Goal: Information Seeking & Learning: Find specific fact

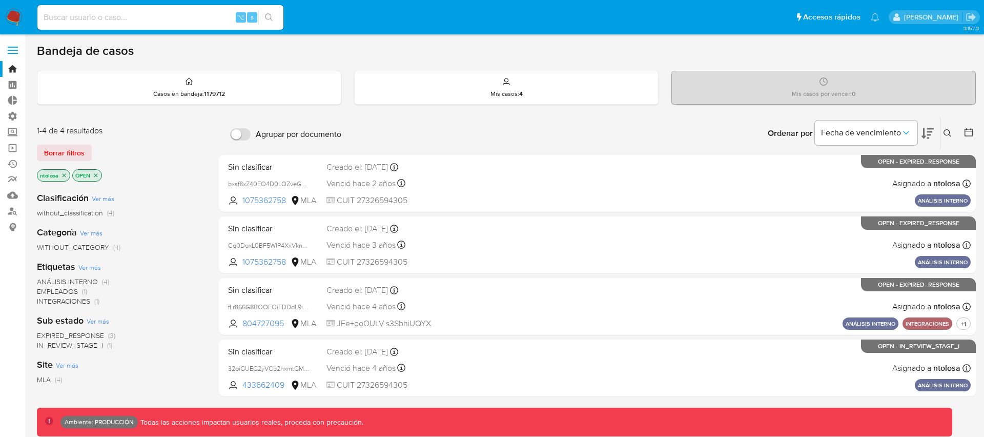
click at [65, 154] on span "Borrar filtros" at bounding box center [64, 153] width 40 height 14
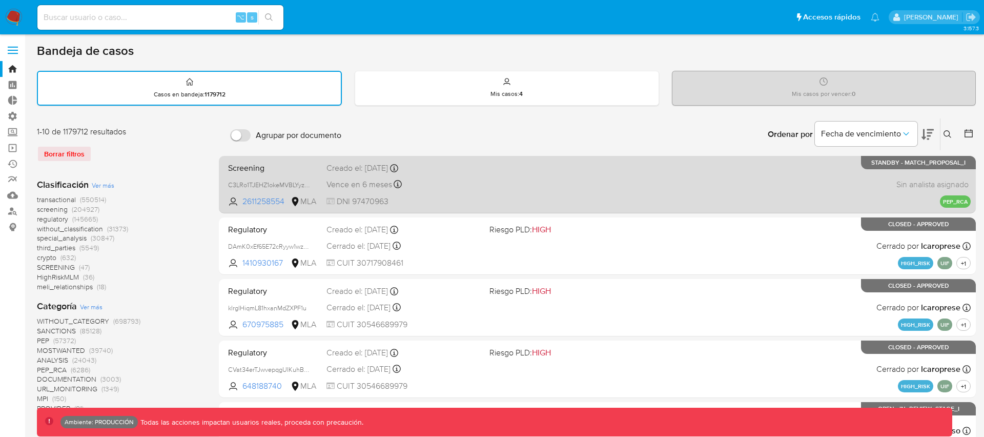
click at [483, 186] on div "Screening C3LRo1TJEHZ1okeMVBLYyzJL 2611258554 MLA Creado el: 13/08/2025 Creado …" at bounding box center [597, 184] width 747 height 52
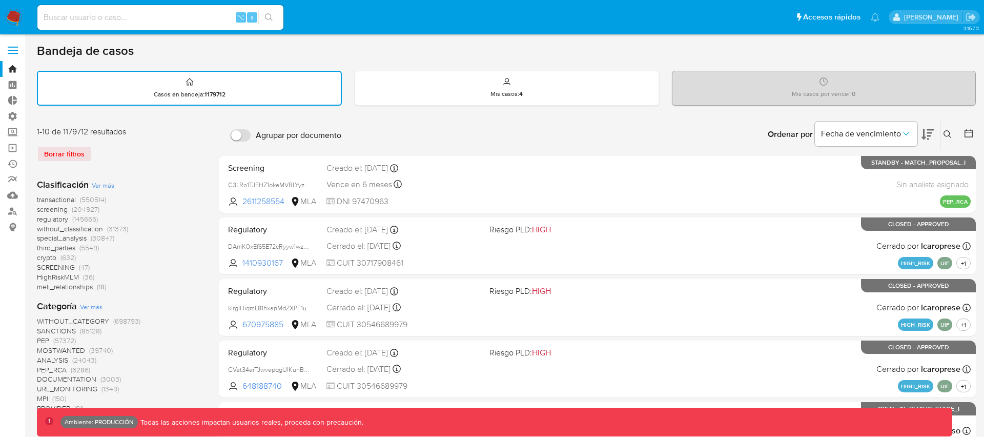
click at [59, 200] on span "transactional" at bounding box center [56, 199] width 39 height 10
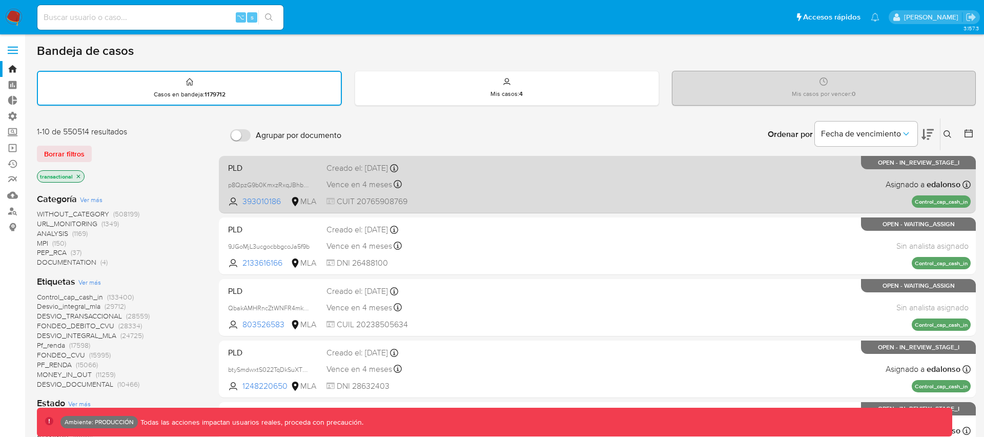
click at [543, 184] on div "PLD p8QpzG9b0KmxzRxqJBhbNdya 393010186 MLA Creado el: 26/06/2025 Creado el: 26/…" at bounding box center [597, 184] width 747 height 52
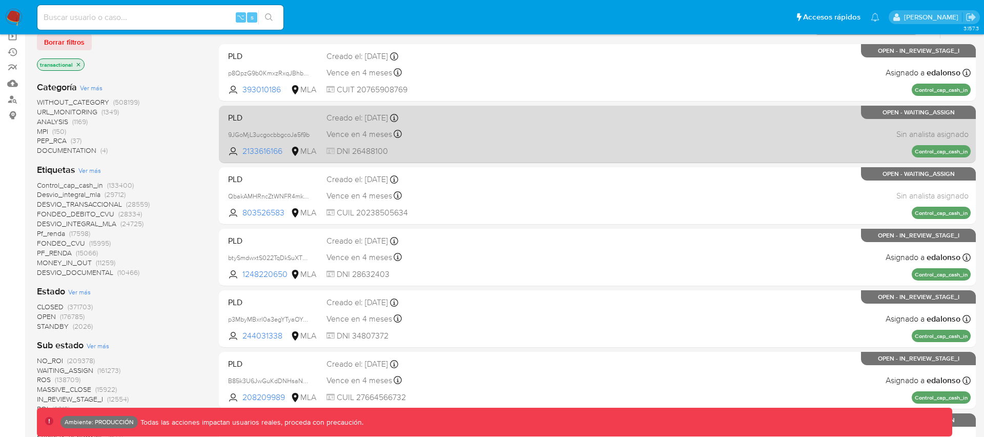
scroll to position [114, 0]
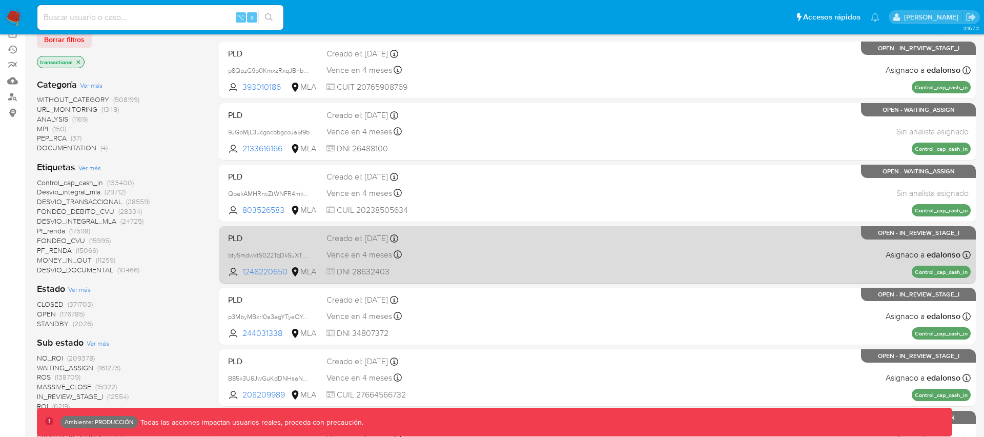
click at [537, 262] on div "PLD btySmdwxtS022TqDkSuXTOg4 1248220650 MLA Creado el: 26/06/2025 Creado el: 26…" at bounding box center [597, 255] width 747 height 52
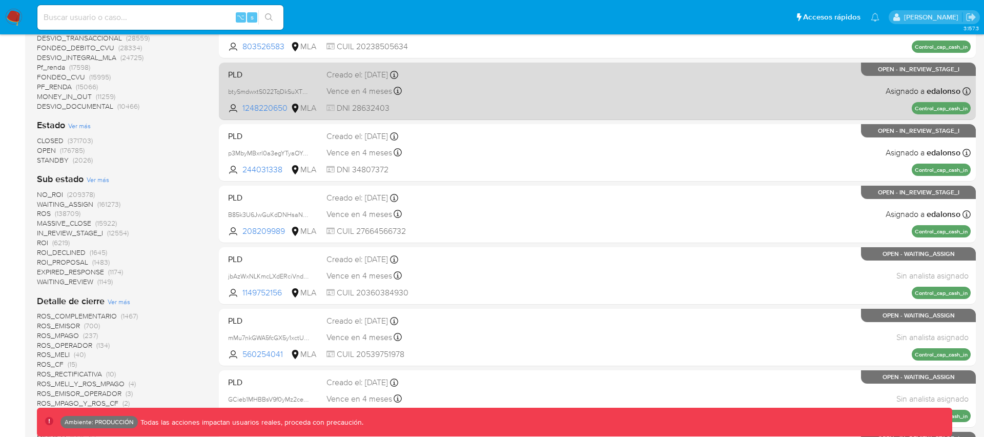
scroll to position [299, 0]
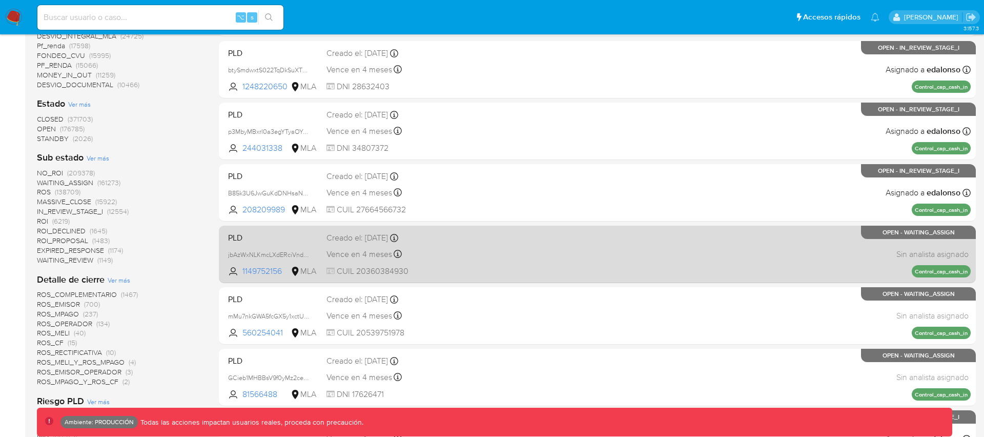
click at [502, 255] on div "PLD jbAzWxNLKmcLXdERciVndm2R 1149752156 MLA Creado el: 26/06/2025 Creado el: 26…" at bounding box center [597, 254] width 747 height 52
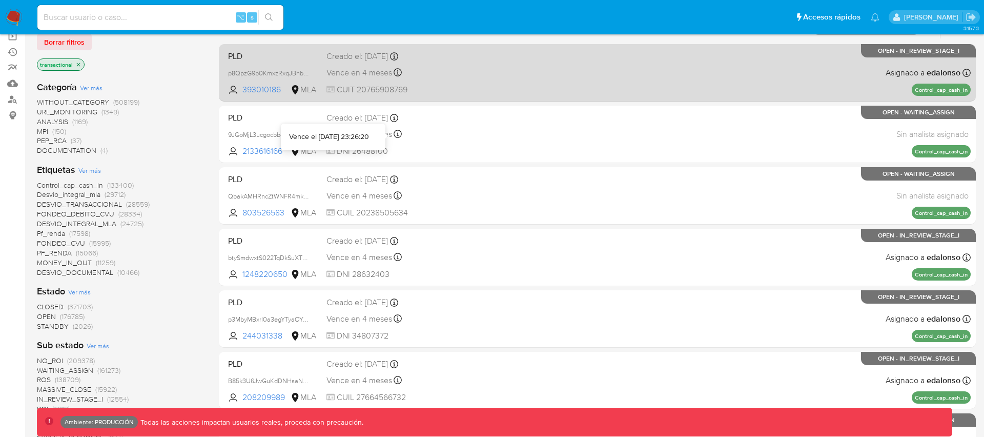
scroll to position [0, 0]
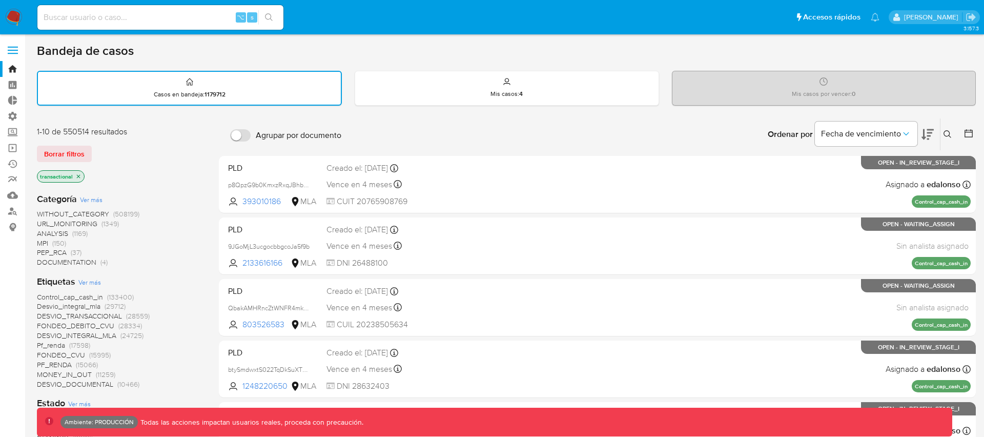
click at [181, 18] on input at bounding box center [160, 17] width 246 height 13
type input "fravega"
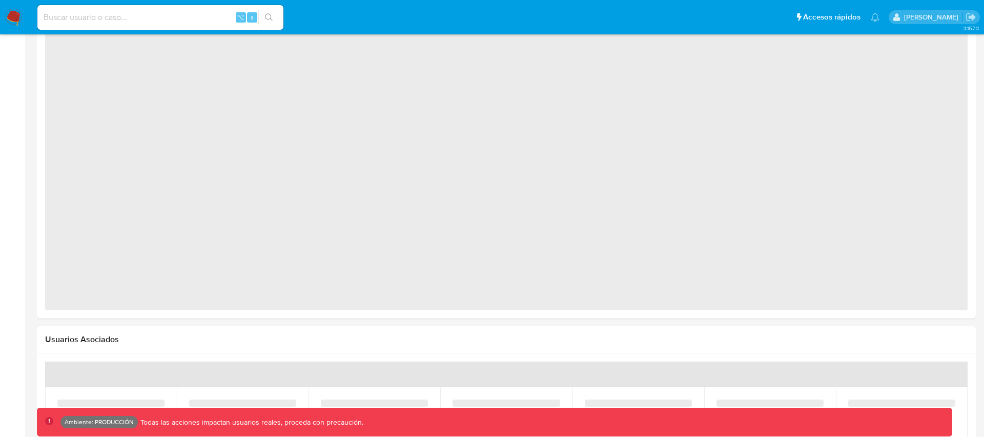
scroll to position [77, 778]
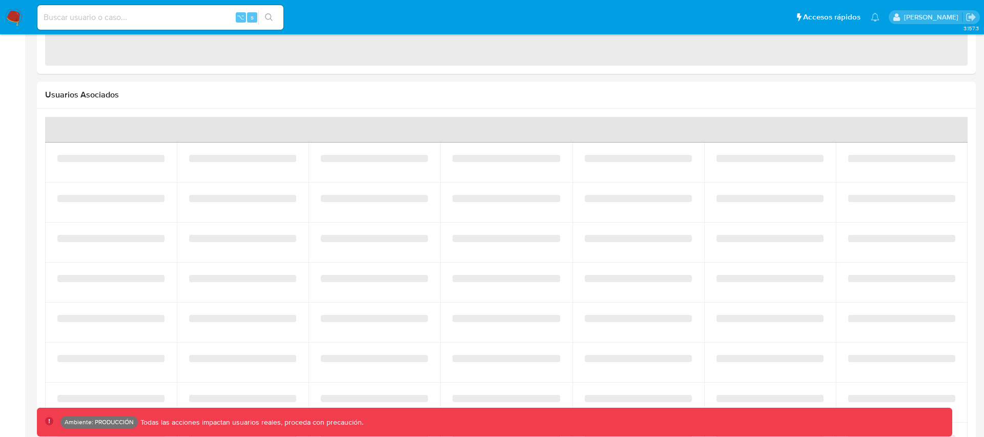
select select "10"
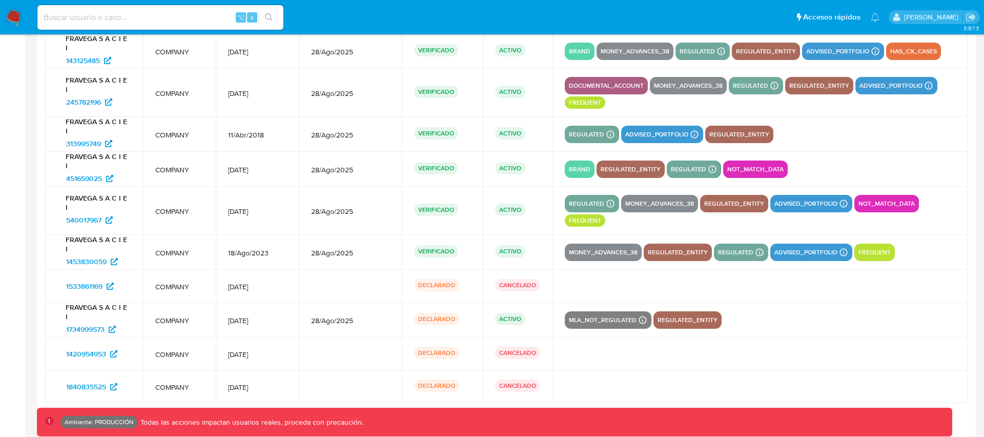
scroll to position [1449, 0]
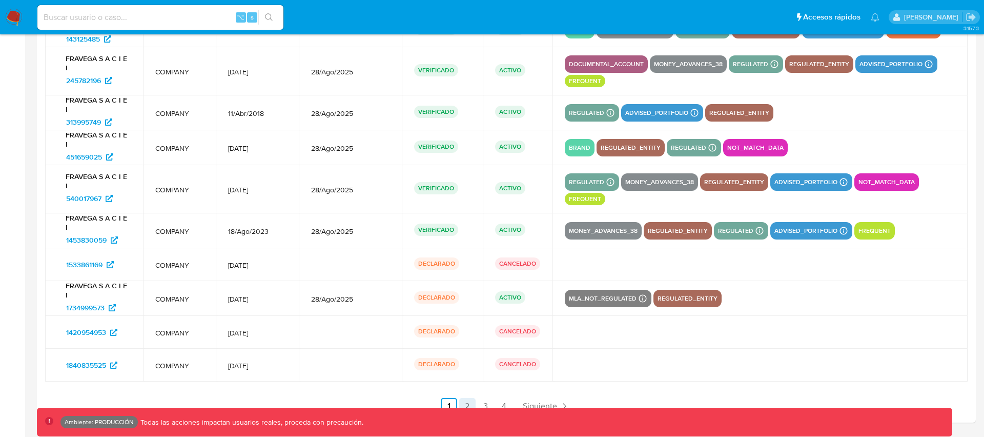
click at [466, 402] on link "2" at bounding box center [467, 406] width 16 height 16
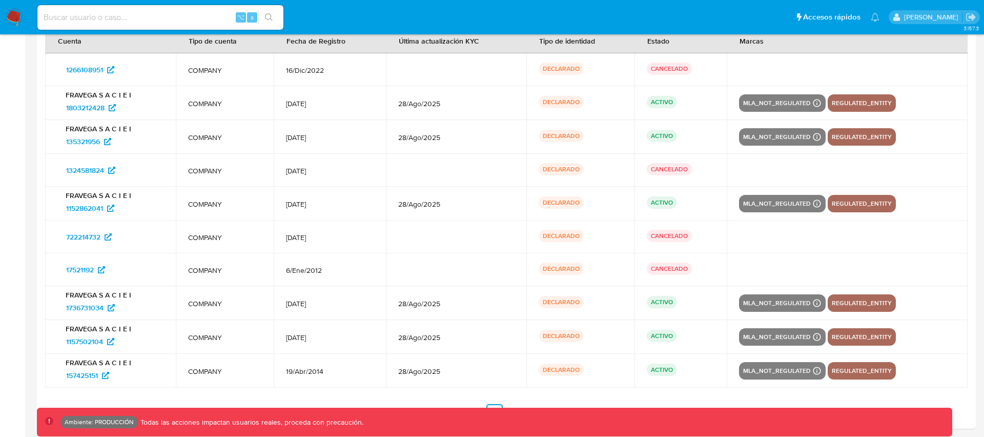
scroll to position [1405, 0]
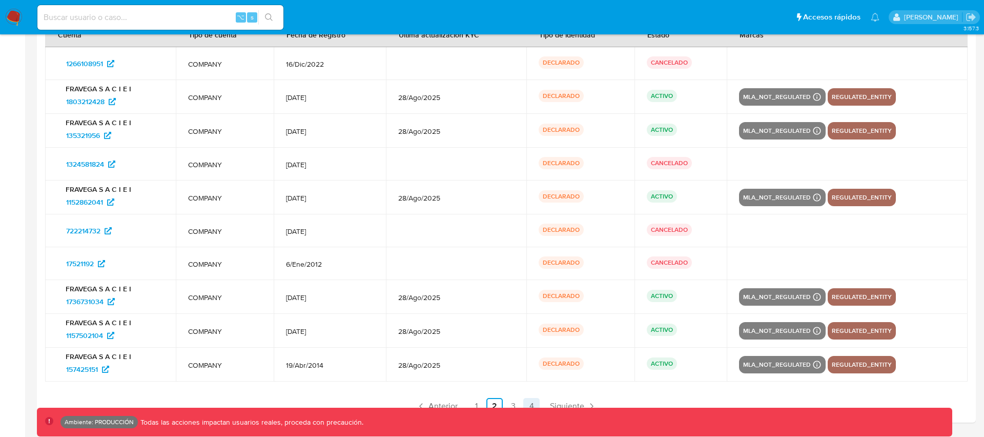
click at [531, 403] on link "4" at bounding box center [531, 406] width 16 height 16
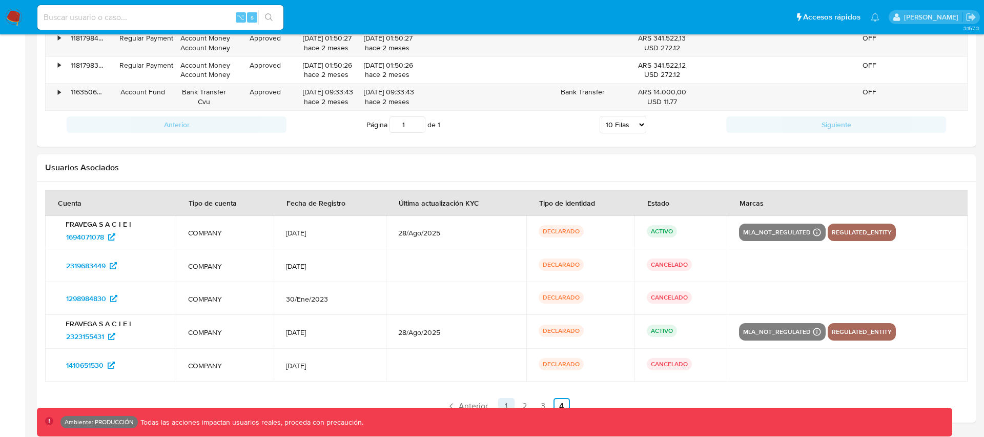
click at [503, 402] on link "1" at bounding box center [506, 406] width 16 height 16
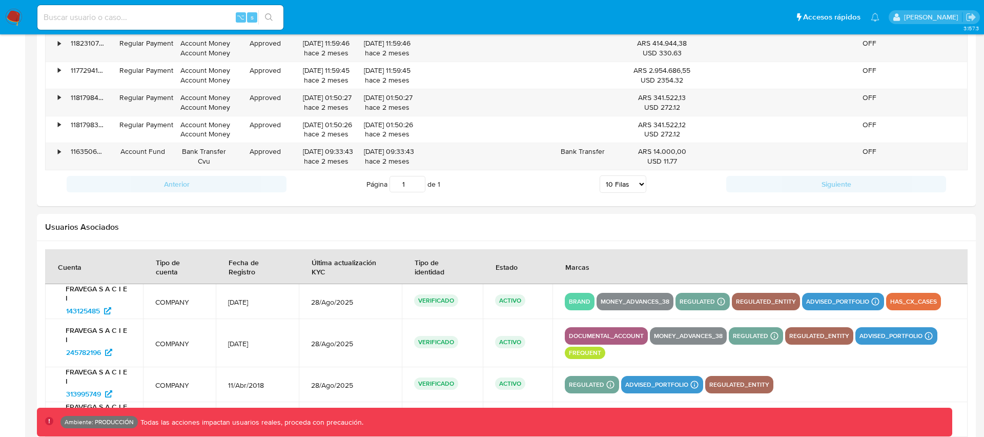
scroll to position [1449, 0]
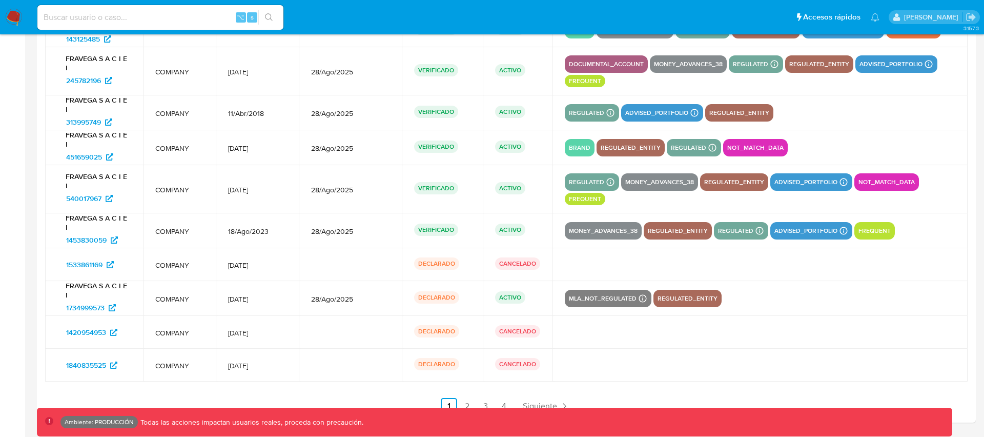
drag, startPoint x: 313, startPoint y: 299, endPoint x: 377, endPoint y: 303, distance: 64.7
click at [377, 303] on td "28/Ago/2025" at bounding box center [350, 298] width 103 height 35
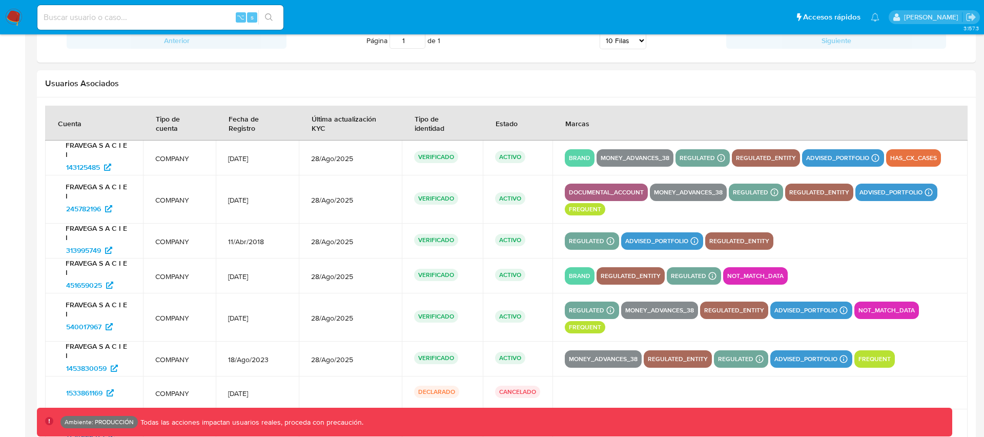
scroll to position [1319, 0]
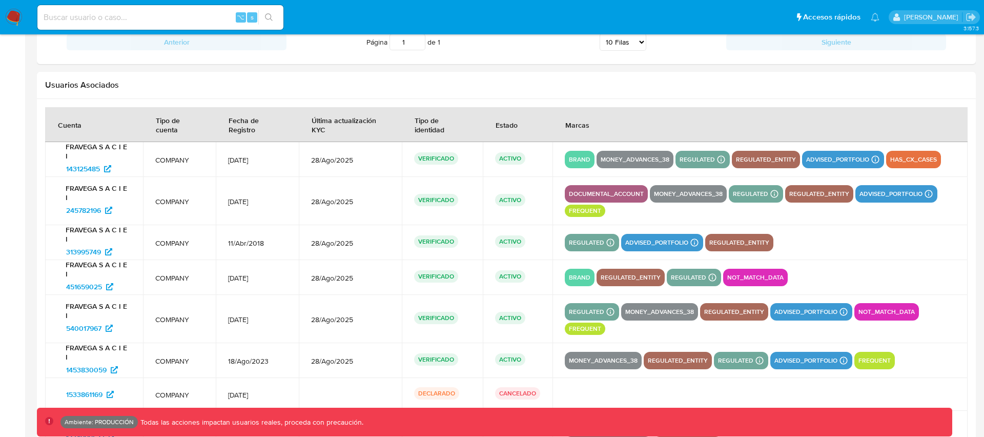
click at [378, 273] on span "28/Ago/2025" at bounding box center [350, 277] width 78 height 9
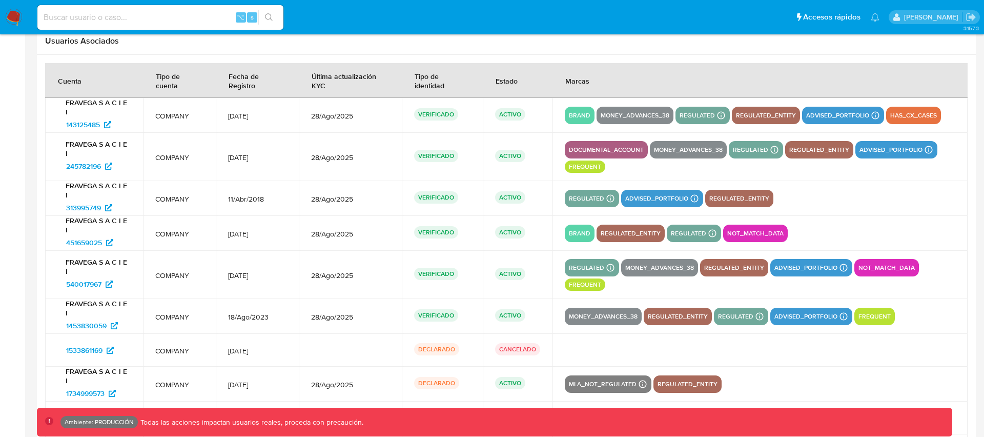
scroll to position [1361, 0]
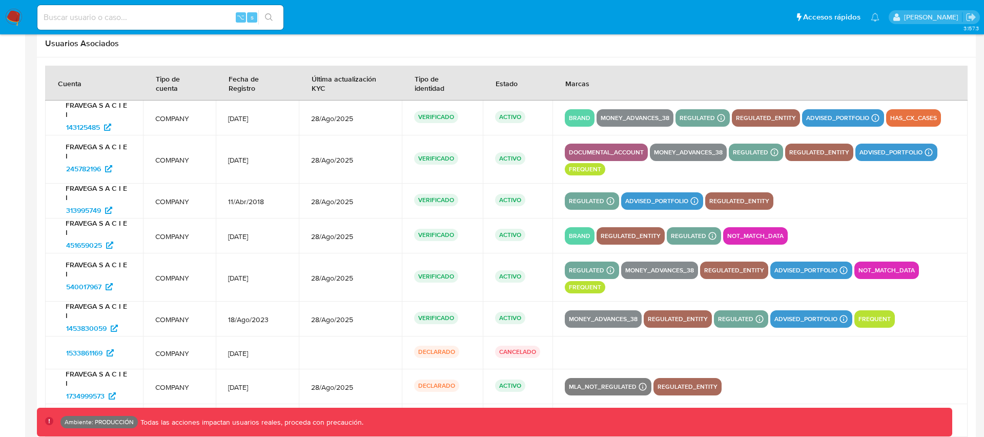
click at [898, 208] on div "regulated Detalle MLA UIF COMPLIES LEGACY Mark Id MLA_UIF Compliant is_complian…" at bounding box center [760, 200] width 390 height 17
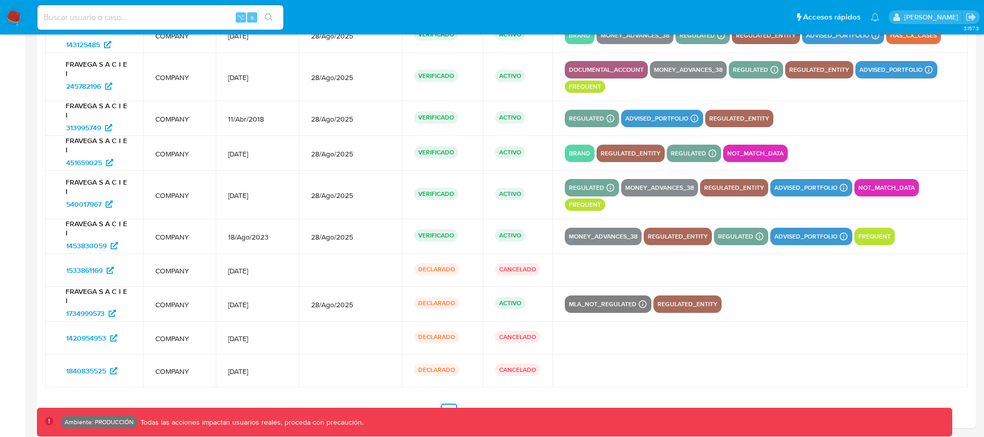
scroll to position [1449, 0]
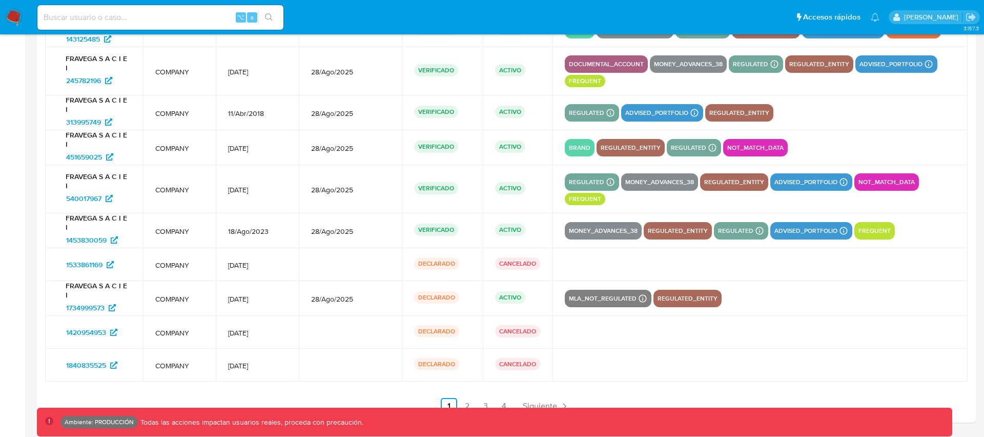
click at [377, 388] on section at bounding box center [506, 195] width 922 height 437
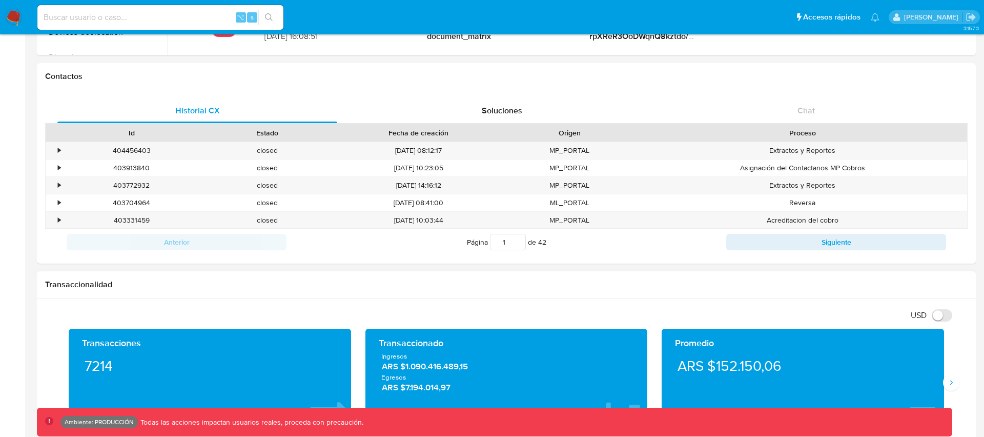
scroll to position [0, 0]
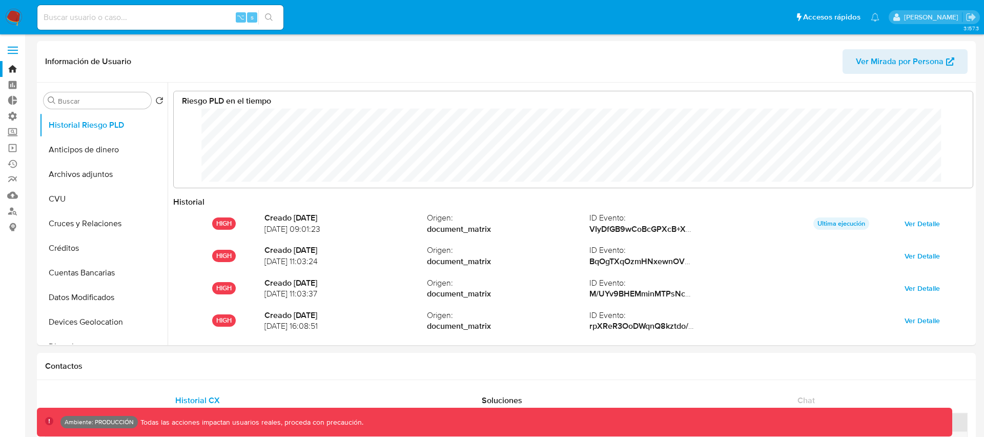
click at [14, 66] on link "Bandeja" at bounding box center [61, 69] width 122 height 16
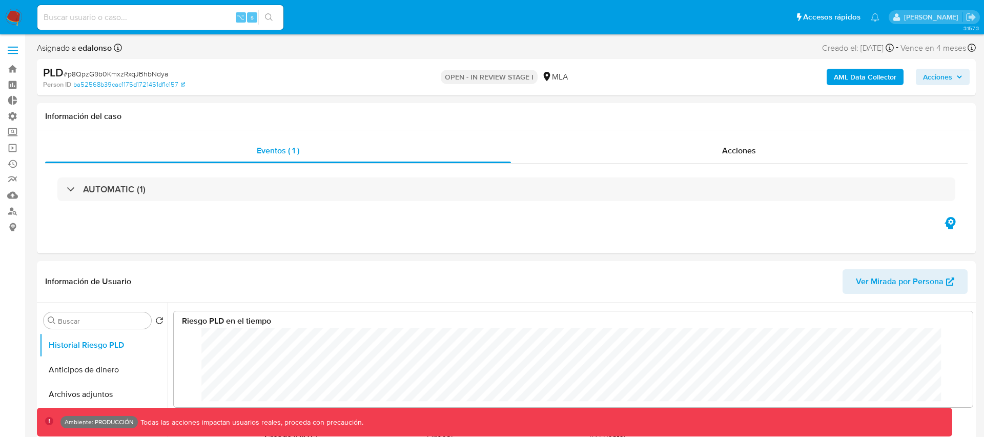
scroll to position [77, 778]
select select "10"
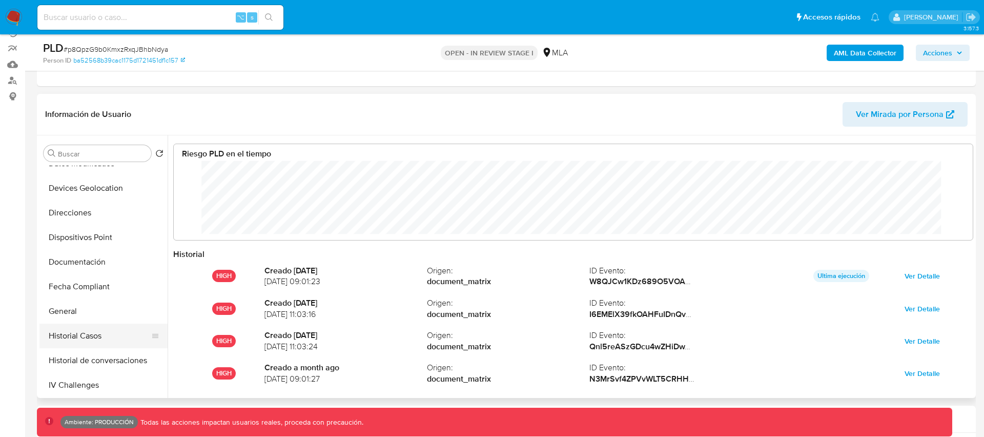
scroll to position [188, 0]
click at [69, 312] on button "General" at bounding box center [99, 310] width 120 height 25
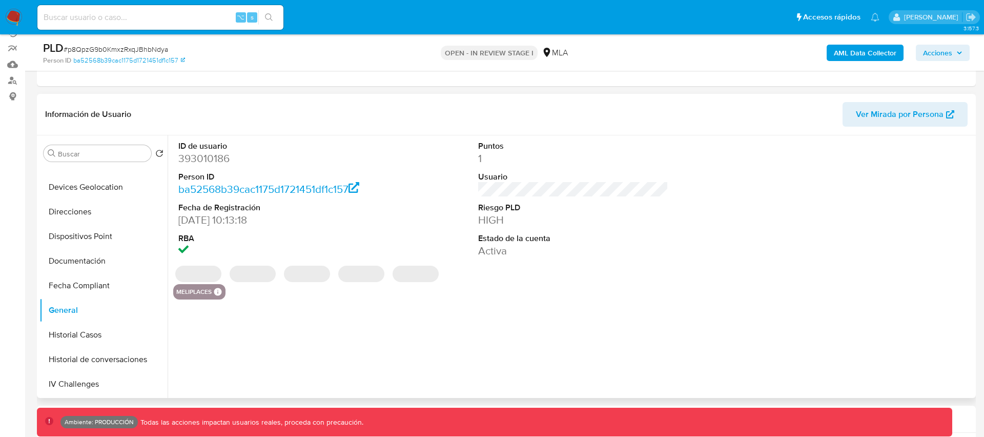
click at [206, 160] on dd "393010186" at bounding box center [273, 158] width 190 height 14
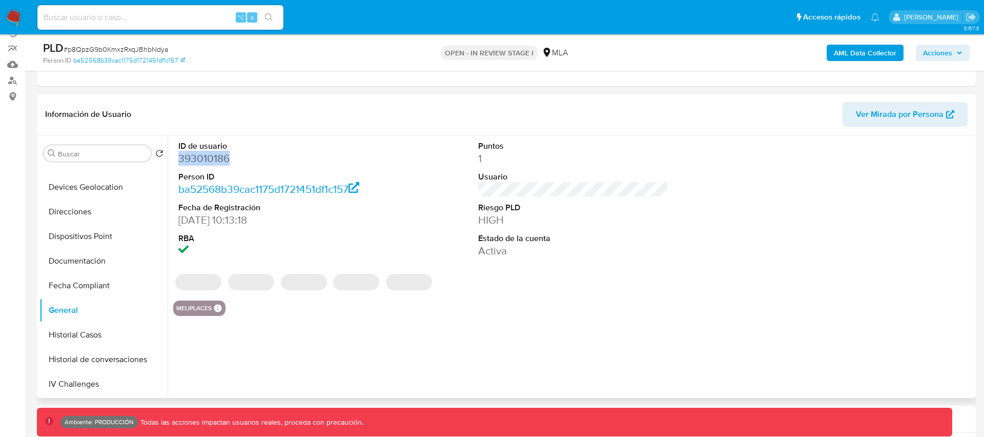
copy dd "393010186"
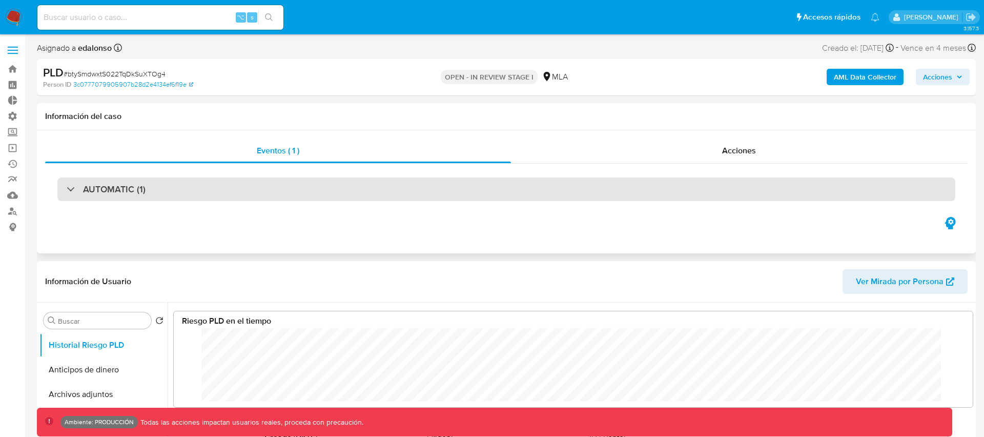
scroll to position [77, 778]
select select "10"
drag, startPoint x: 67, startPoint y: 189, endPoint x: 80, endPoint y: 188, distance: 13.8
click at [67, 189] on div "AUTOMATIC (1)" at bounding box center [106, 188] width 79 height 11
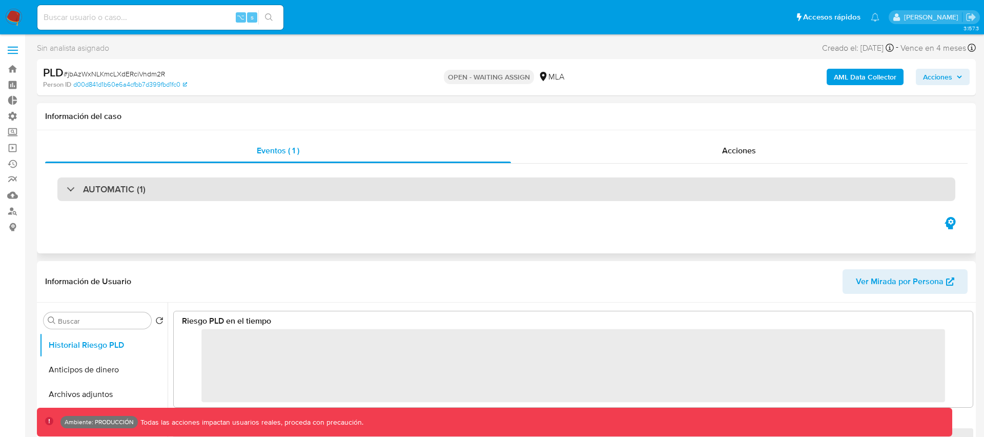
drag, startPoint x: 389, startPoint y: 191, endPoint x: 399, endPoint y: 191, distance: 9.2
click at [389, 191] on div "AUTOMATIC (1)" at bounding box center [506, 189] width 898 height 24
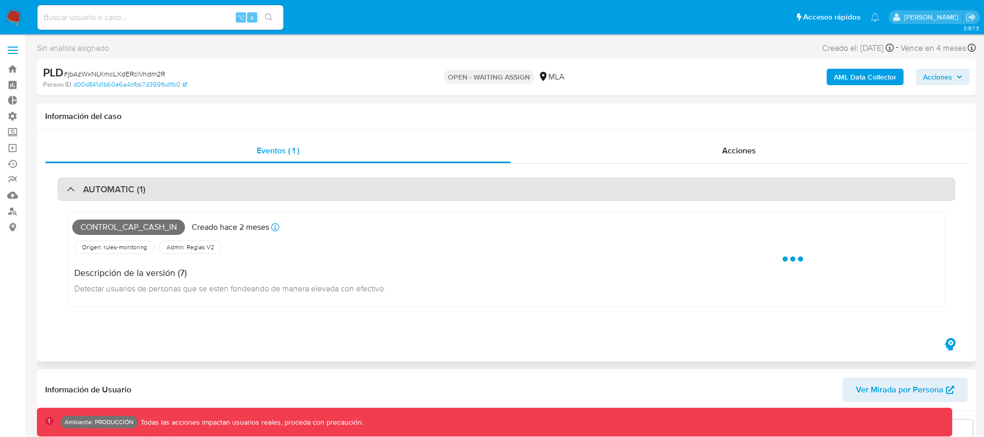
scroll to position [77, 778]
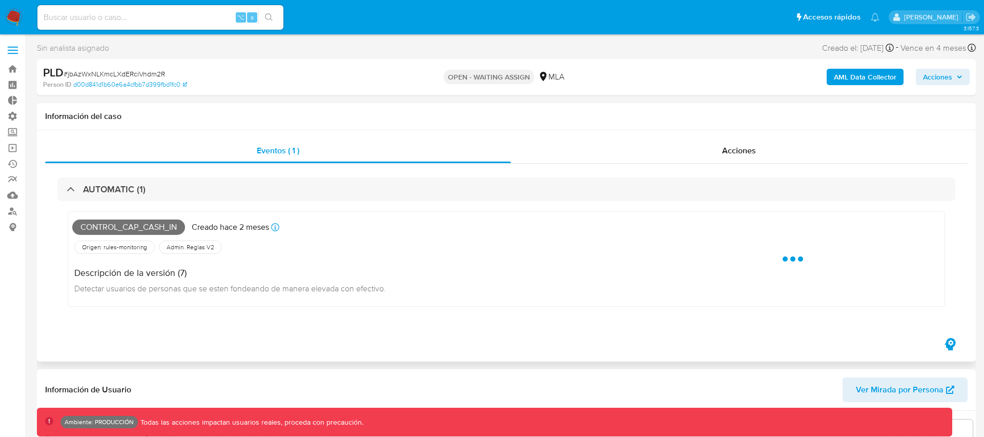
select select "10"
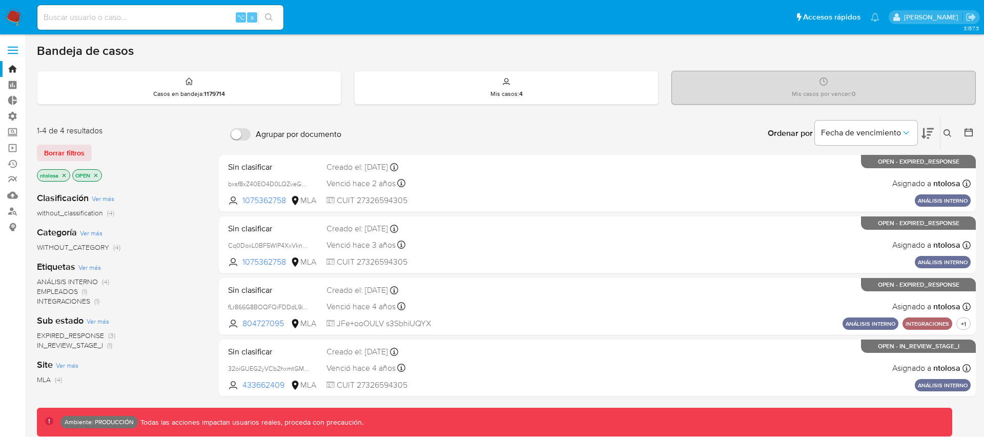
click at [68, 154] on span "Borrar filtros" at bounding box center [64, 153] width 40 height 14
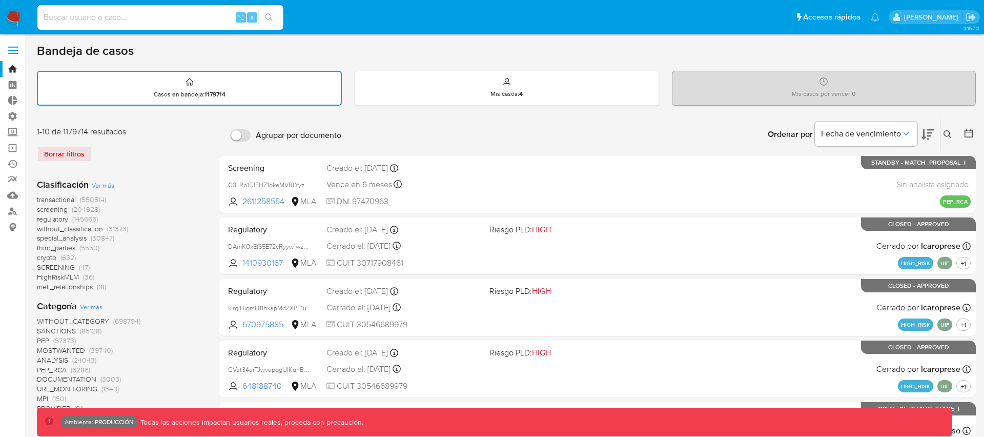
click at [55, 198] on span "transactional" at bounding box center [56, 199] width 39 height 10
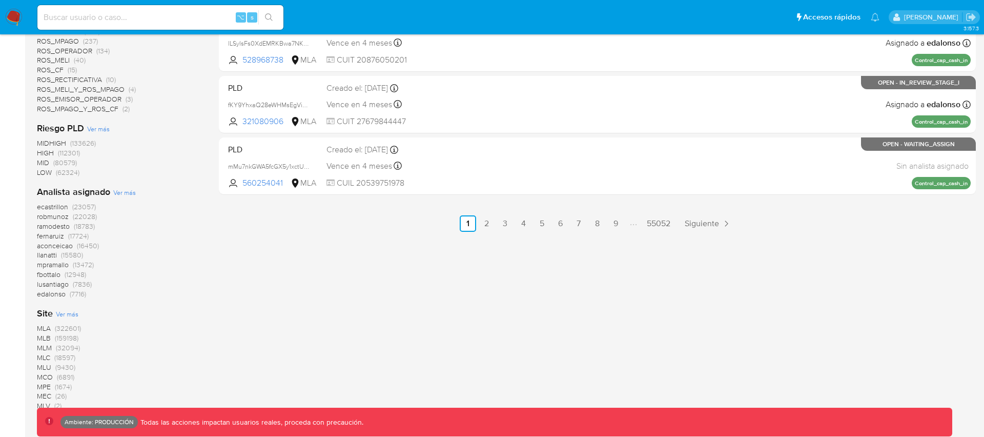
scroll to position [611, 0]
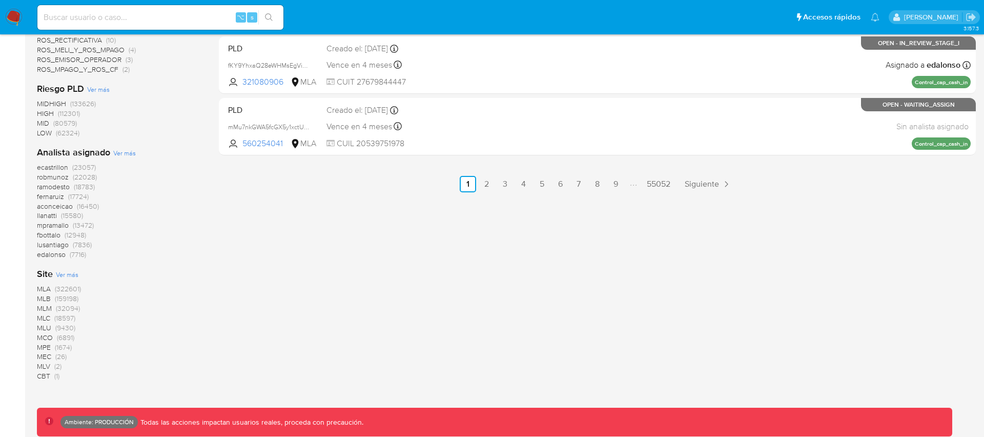
click at [44, 297] on span "MLB" at bounding box center [44, 298] width 14 height 10
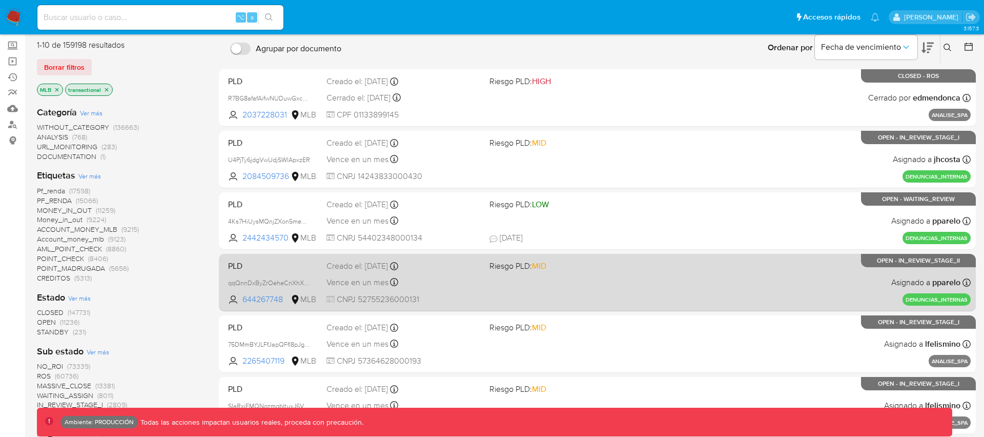
scroll to position [88, 0]
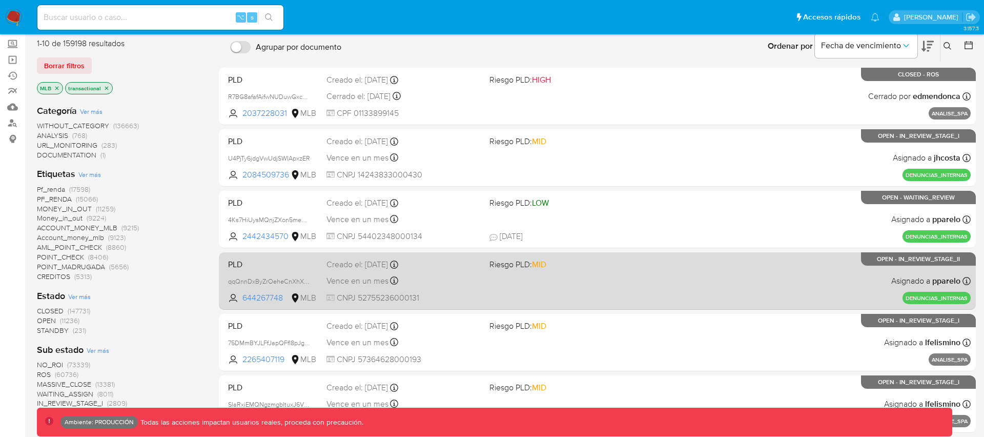
click at [598, 291] on div "PLD qqQnnDxByZrOeheCnXhXYB6Q 644267748 MLB Riesgo PLD: MID Creado el: 03/09/202…" at bounding box center [597, 281] width 747 height 52
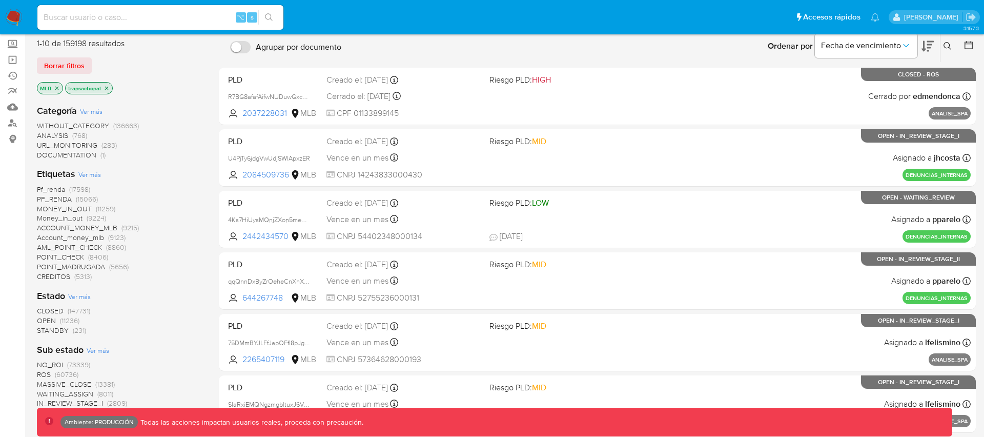
click at [968, 47] on icon at bounding box center [968, 45] width 10 height 10
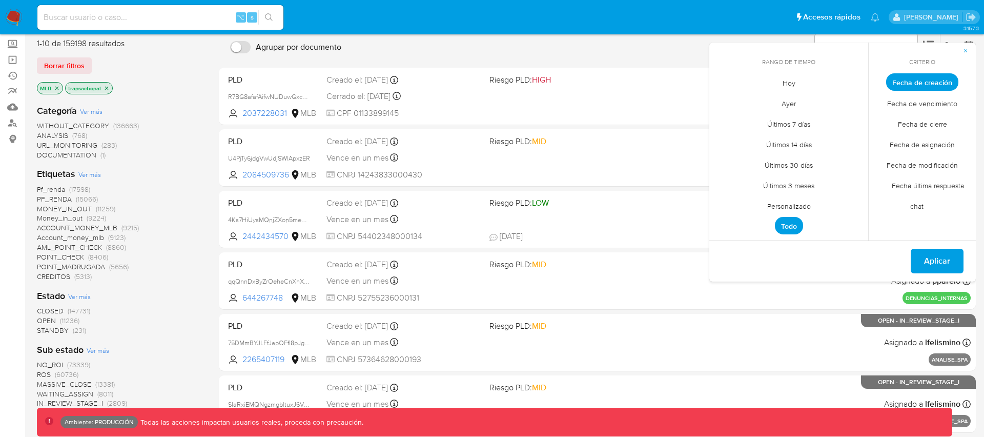
click at [782, 206] on span "Personalizado" at bounding box center [788, 205] width 65 height 21
click at [725, 100] on icon "Mes anterior" at bounding box center [725, 101] width 12 height 12
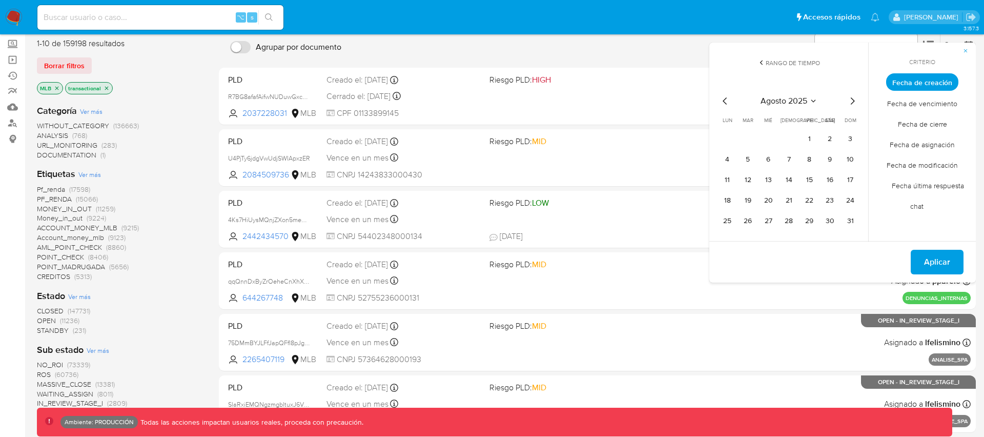
click at [725, 100] on icon "Mes anterior" at bounding box center [725, 101] width 12 height 12
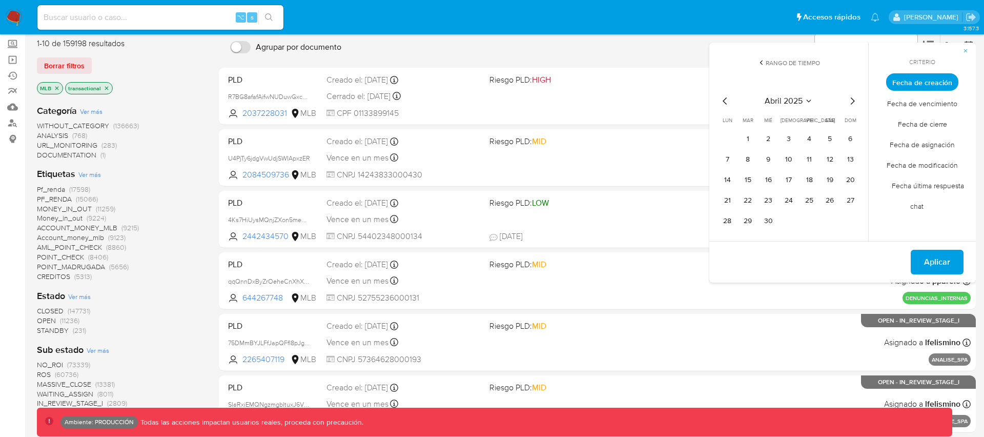
click at [725, 100] on icon "Mes anterior" at bounding box center [725, 101] width 12 height 12
click at [807, 144] on button "1" at bounding box center [809, 139] width 16 height 16
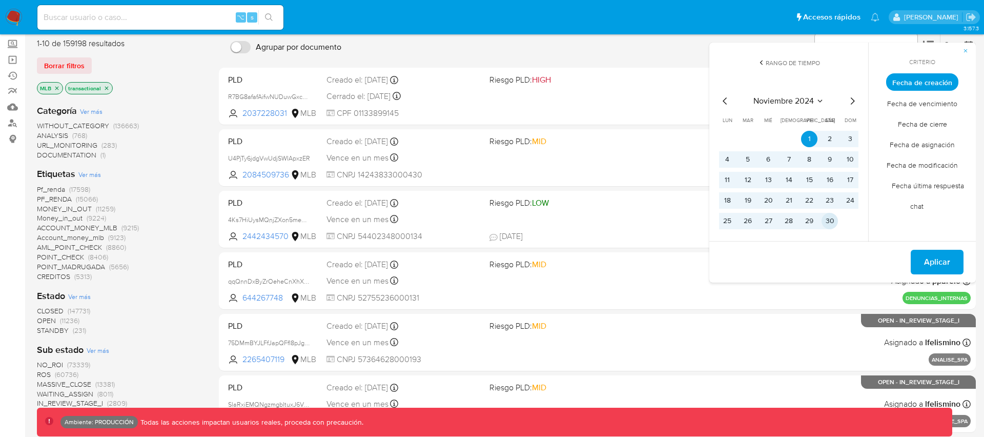
click at [826, 220] on button "30" at bounding box center [829, 221] width 16 height 16
click at [931, 262] on span "Aplicar" at bounding box center [937, 262] width 26 height 23
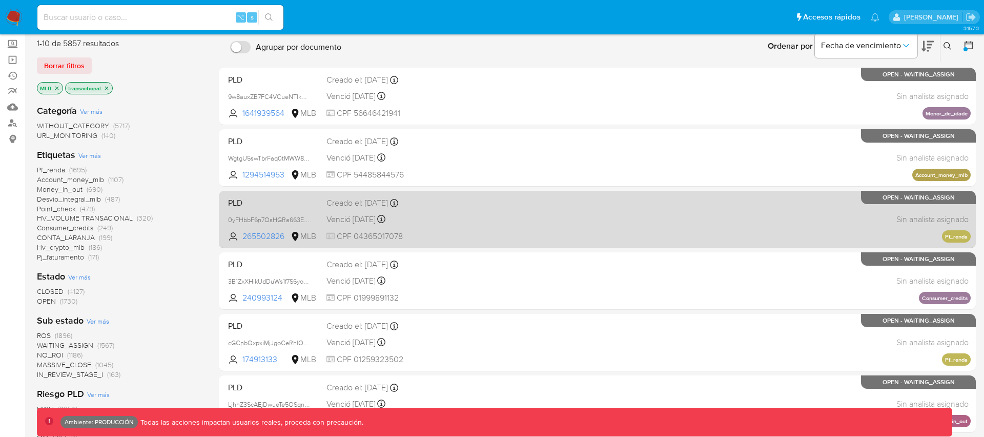
click at [533, 215] on div "PLD 0yFHbbF6n7OsHGRa663EhkZR 265502826 MLB Creado el: 28/11/2024 Creado el: 28/…" at bounding box center [597, 219] width 747 height 52
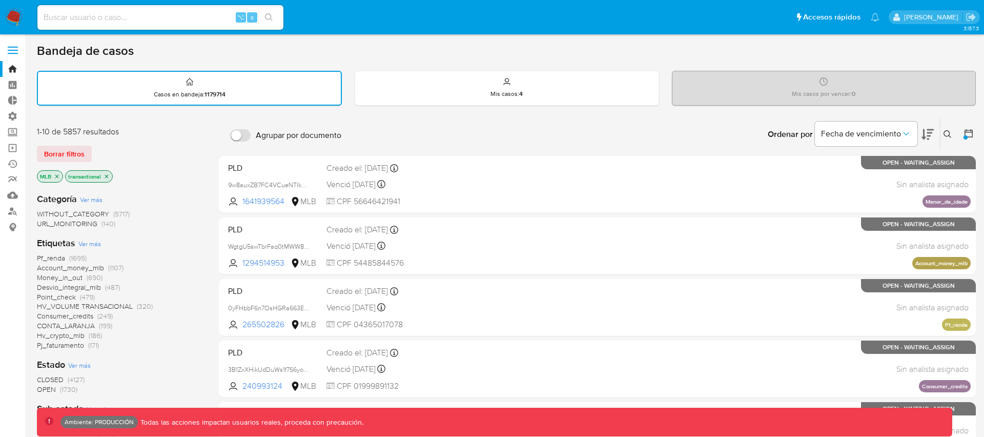
click at [966, 135] on icon at bounding box center [968, 133] width 10 height 10
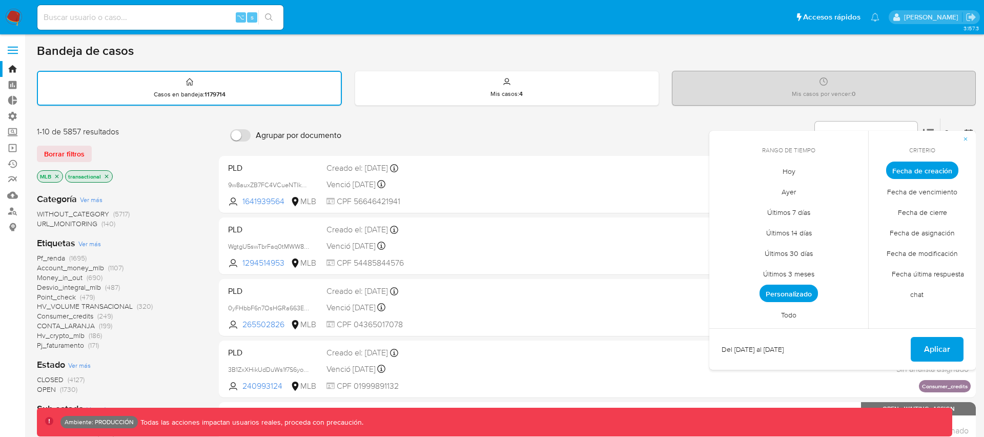
click at [795, 292] on span "Personalizado" at bounding box center [788, 292] width 58 height 17
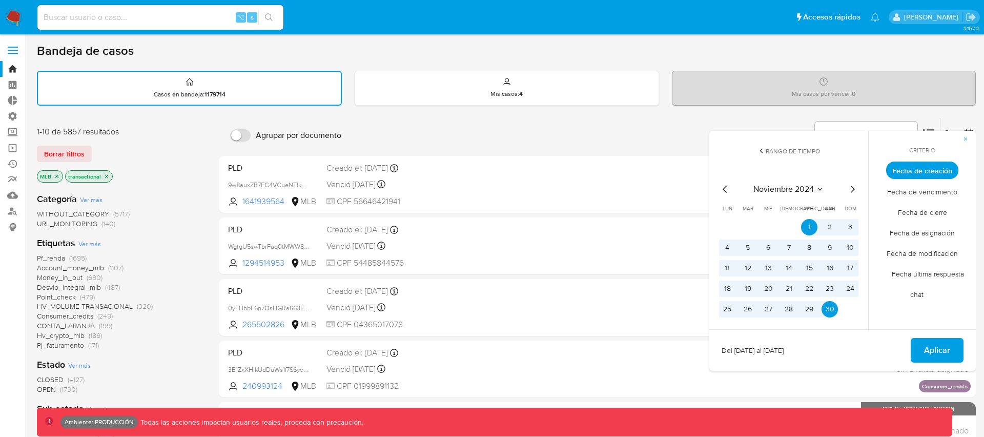
click at [854, 187] on icon "Mes siguiente" at bounding box center [852, 189] width 12 height 12
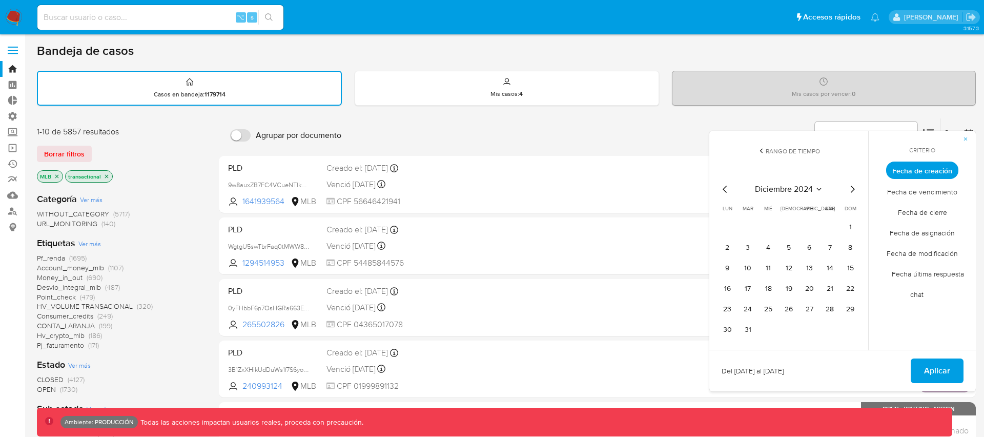
click at [854, 187] on icon "Mes siguiente" at bounding box center [852, 189] width 12 height 12
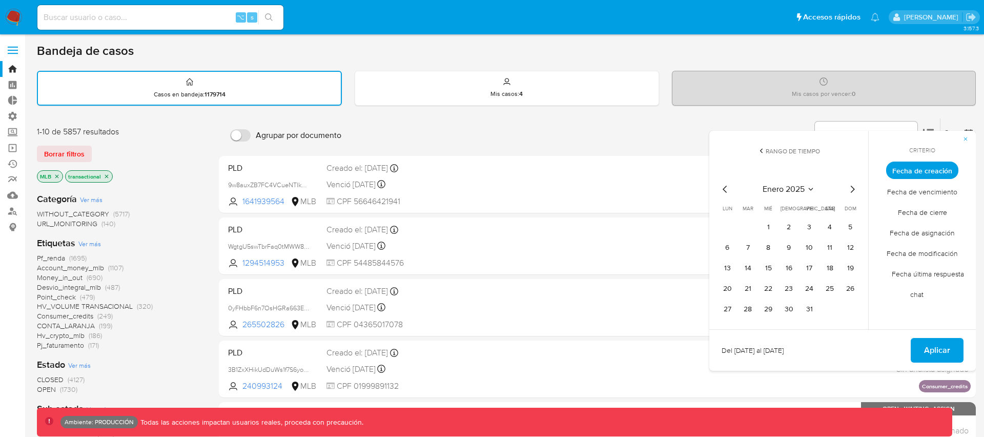
click at [854, 187] on icon "Mes siguiente" at bounding box center [852, 189] width 12 height 12
click at [830, 223] on button "1" at bounding box center [829, 227] width 16 height 16
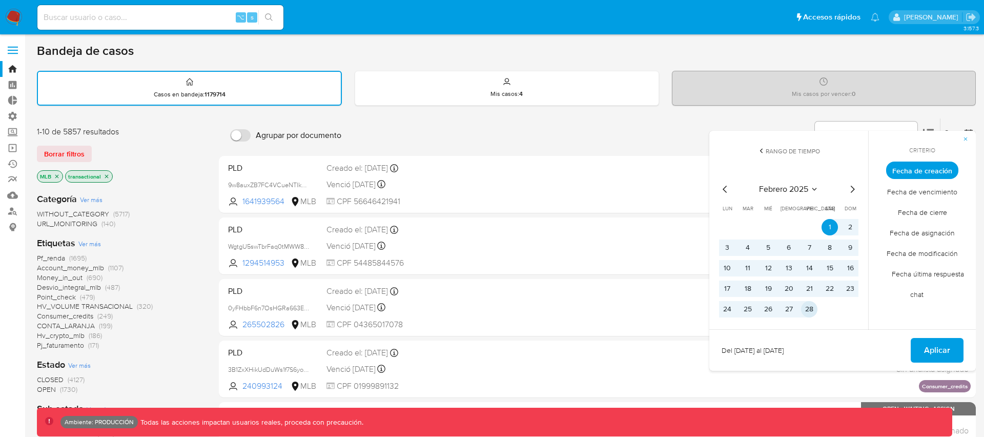
click at [809, 310] on button "28" at bounding box center [809, 309] width 16 height 16
click at [933, 348] on span "Aplicar" at bounding box center [937, 350] width 26 height 23
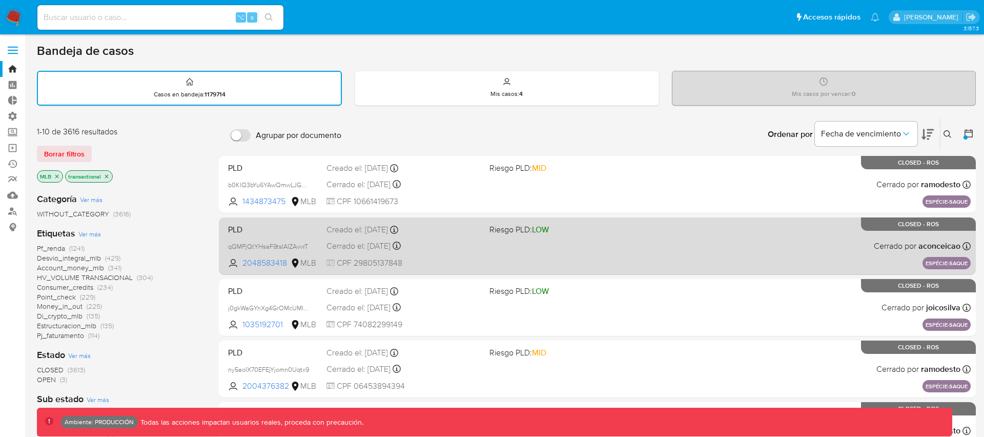
click at [579, 245] on div "PLD qQMPjQtYHsaF9tsIAlZAvvrT 2048583418 MLB Riesgo PLD: LOW Creado el: 24/02/20…" at bounding box center [597, 246] width 747 height 52
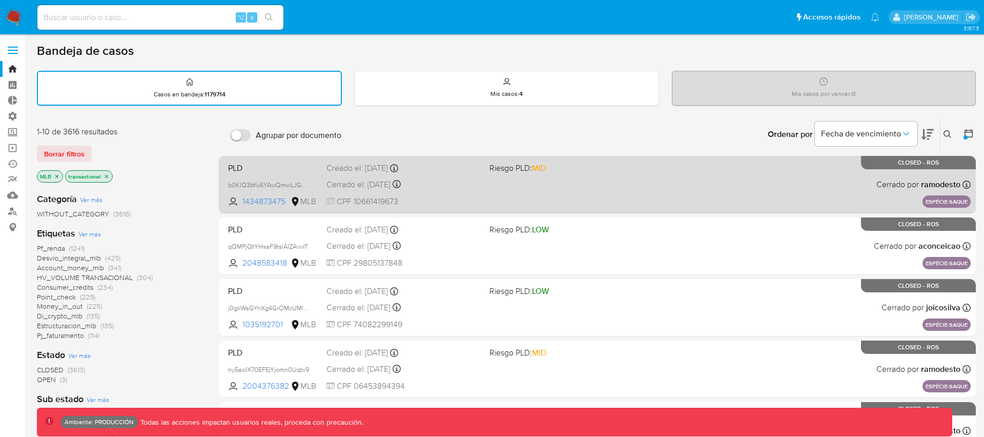
click at [440, 179] on div "Cerrado el: 14/03/2025 Cerrado el: 14/03/2025 12:01:57" at bounding box center [403, 184] width 155 height 11
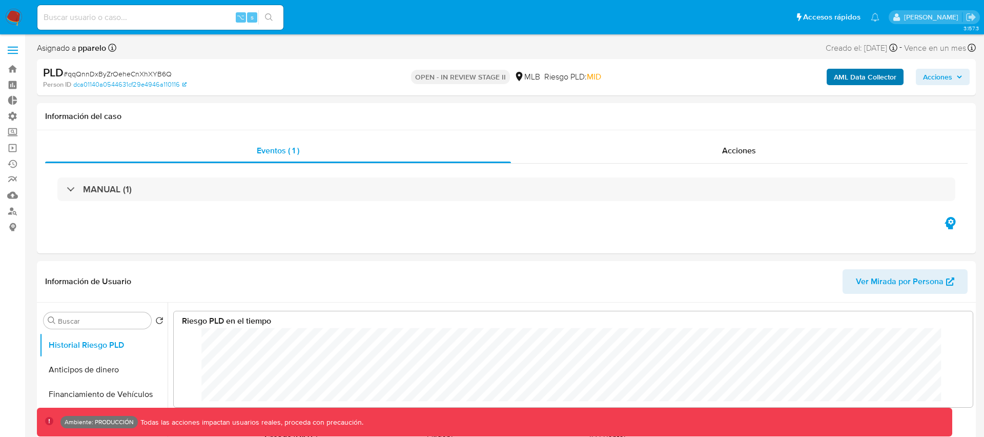
scroll to position [77, 778]
select select "10"
click at [883, 76] on b "AML Data Collector" at bounding box center [865, 77] width 63 height 16
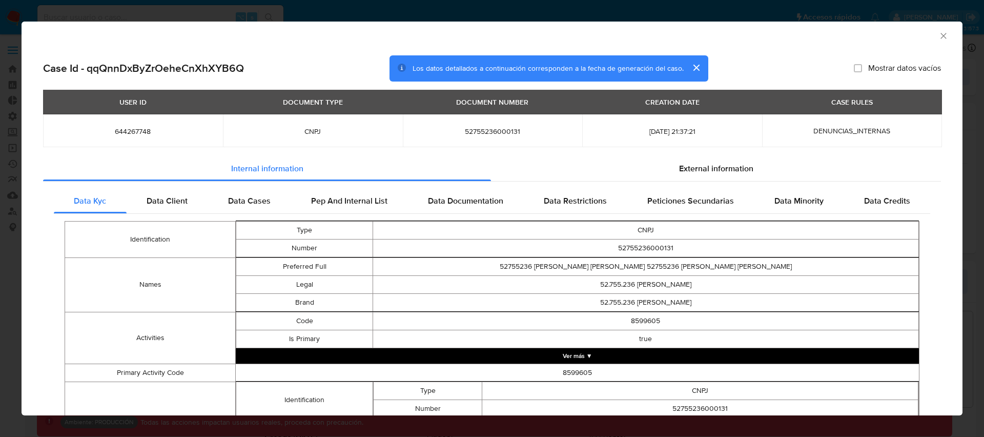
drag, startPoint x: 914, startPoint y: 35, endPoint x: 938, endPoint y: 36, distance: 24.6
click at [914, 35] on div "AML Data Collector" at bounding box center [484, 34] width 910 height 11
click at [944, 36] on icon "Cerrar ventana" at bounding box center [943, 36] width 10 height 10
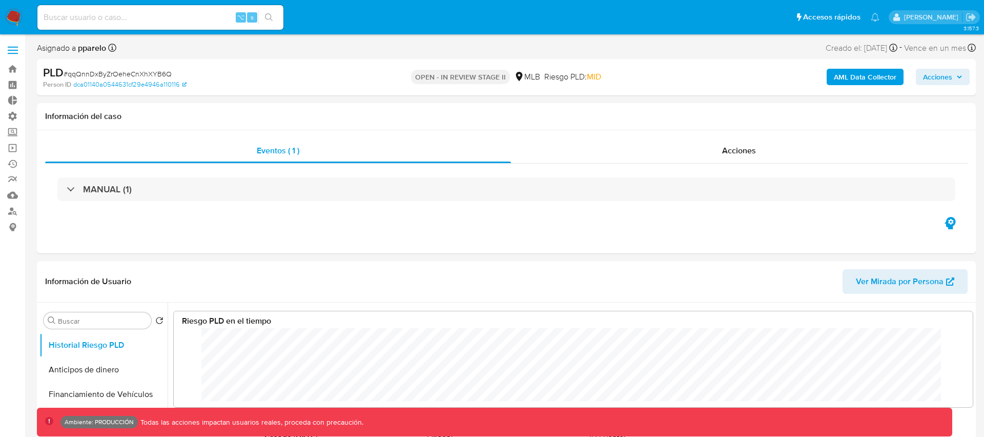
click at [738, 71] on div "AML Data Collector Acciones" at bounding box center [817, 77] width 306 height 24
click at [858, 79] on b "AML Data Collector" at bounding box center [865, 77] width 63 height 16
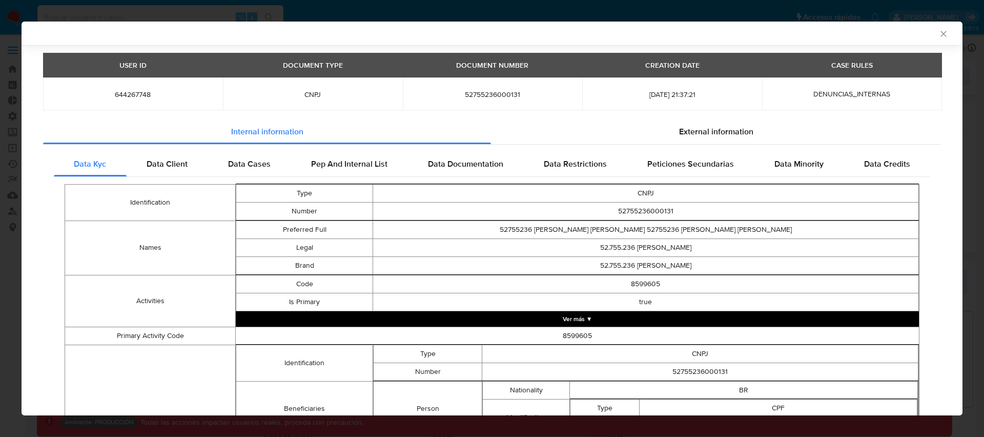
scroll to position [35, 0]
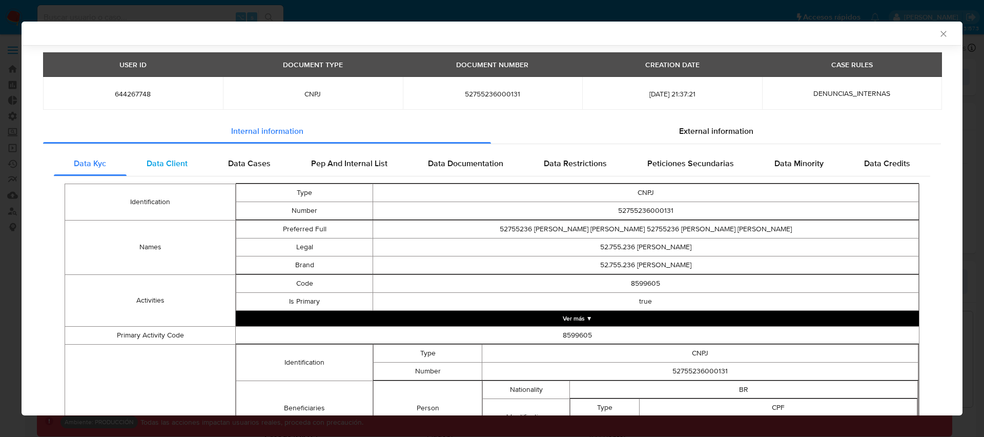
click at [161, 156] on div "Data Client" at bounding box center [167, 163] width 81 height 25
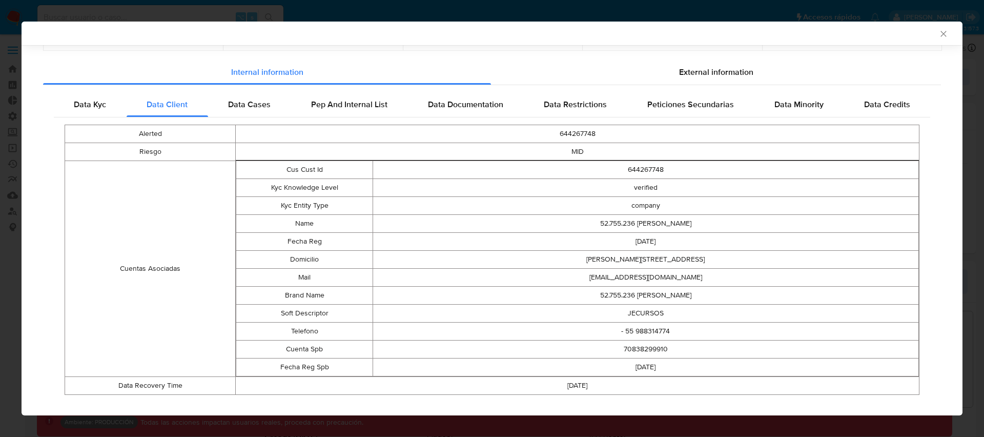
scroll to position [96, 0]
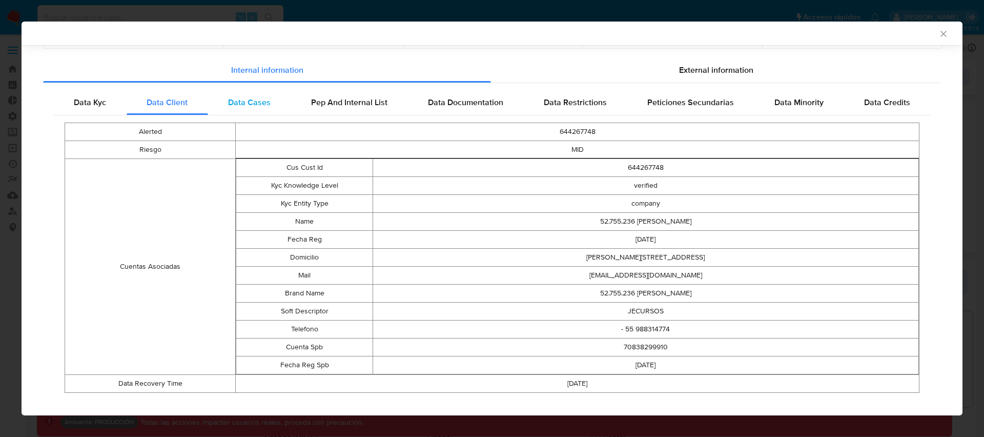
click at [244, 105] on span "Data Cases" at bounding box center [249, 102] width 43 height 12
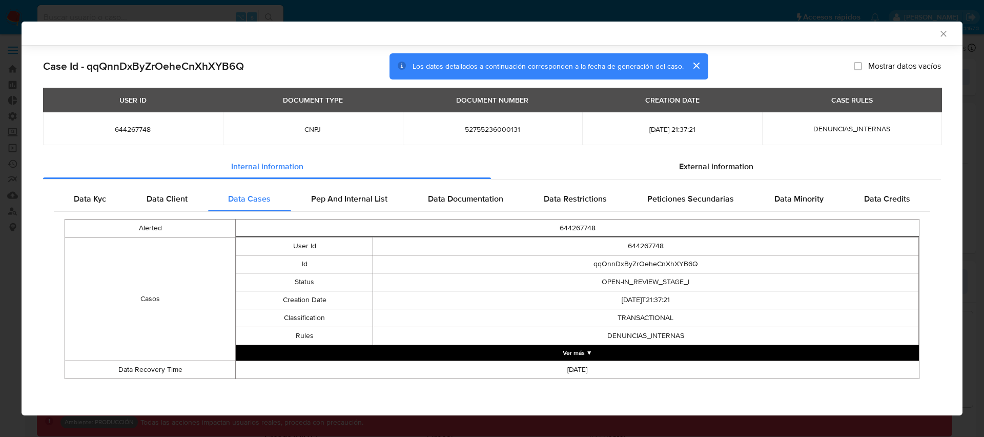
click at [943, 29] on icon "Cerrar ventana" at bounding box center [943, 34] width 10 height 10
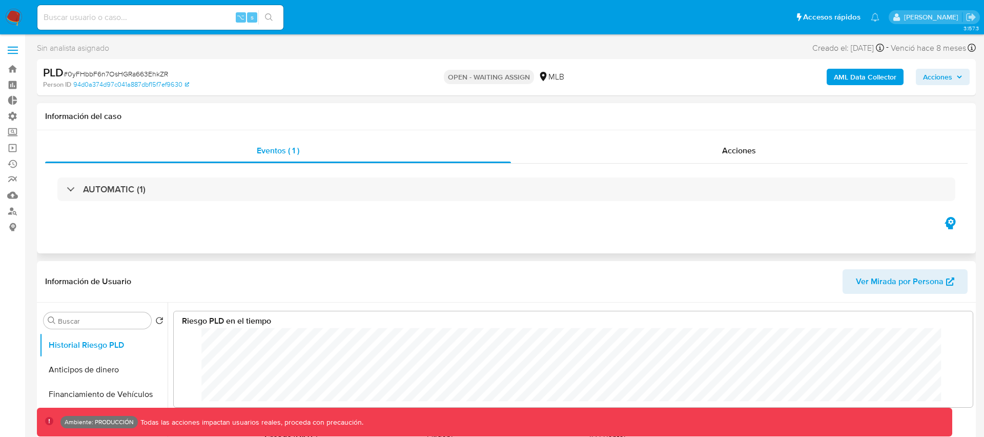
select select "10"
click at [847, 74] on b "AML Data Collector" at bounding box center [865, 77] width 63 height 16
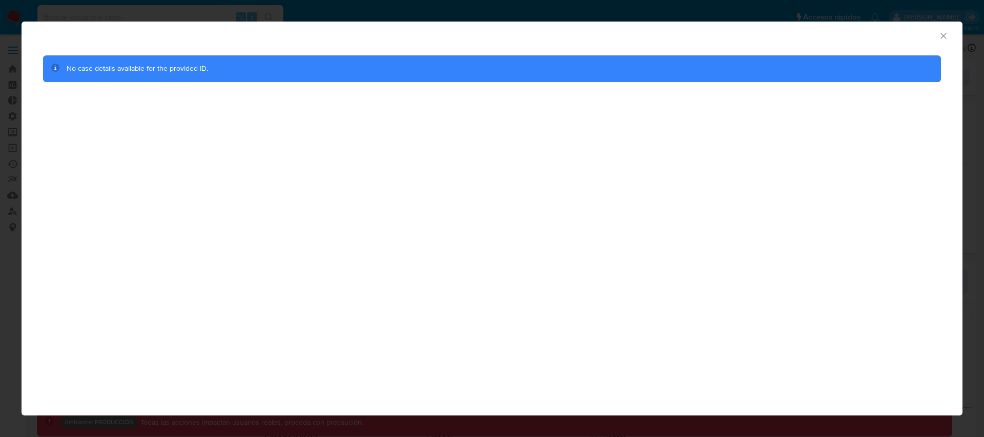
click at [948, 35] on div "AML Data Collector" at bounding box center [492, 35] width 941 height 26
click at [942, 36] on icon "Cerrar ventana" at bounding box center [943, 36] width 10 height 10
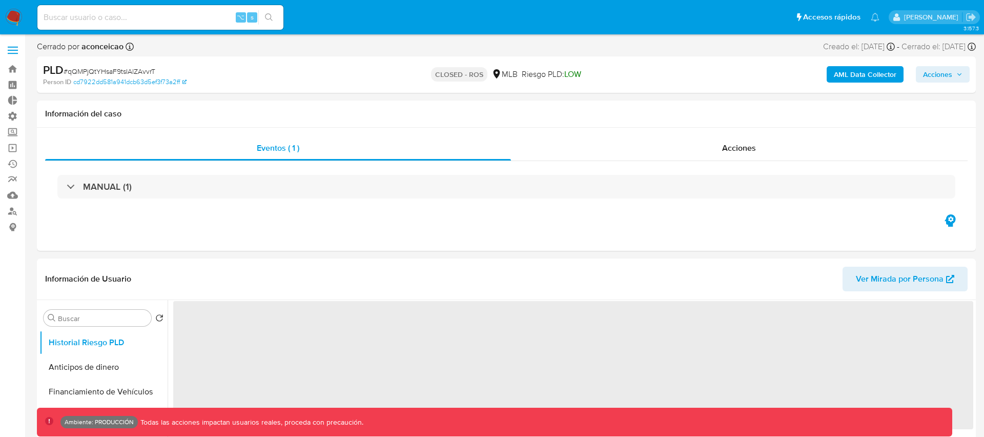
click at [856, 78] on b "AML Data Collector" at bounding box center [865, 74] width 63 height 16
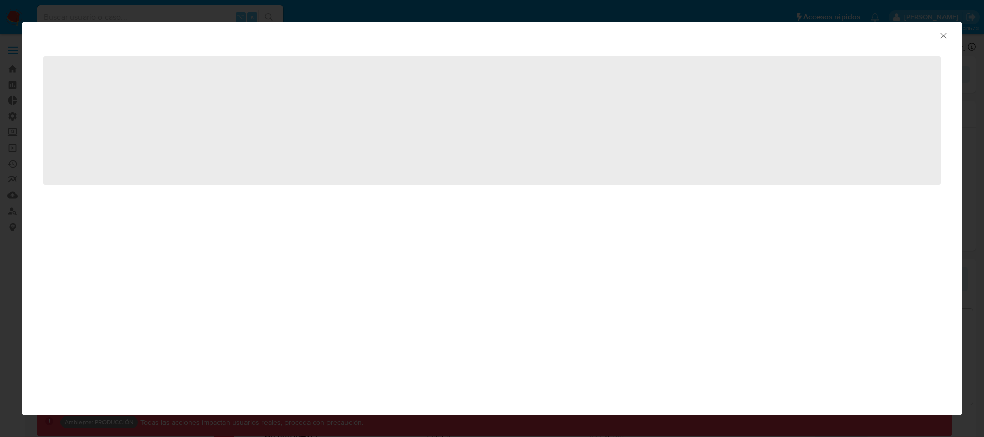
scroll to position [77, 778]
select select "10"
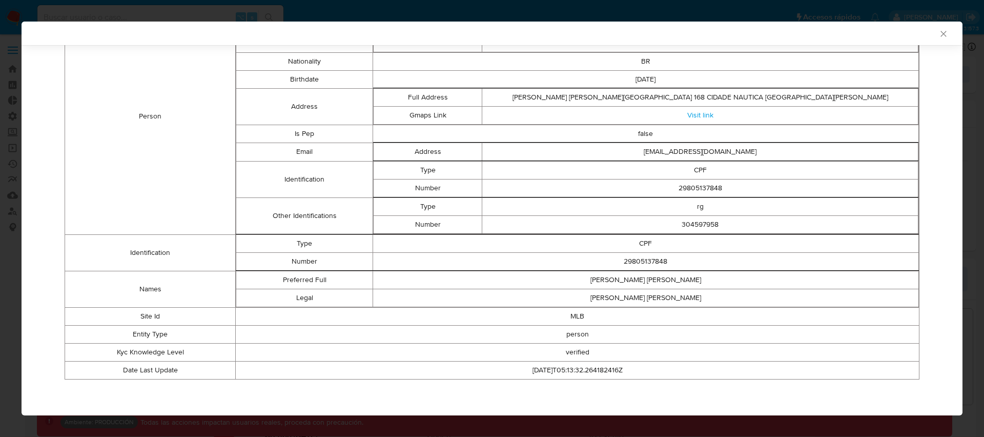
scroll to position [0, 0]
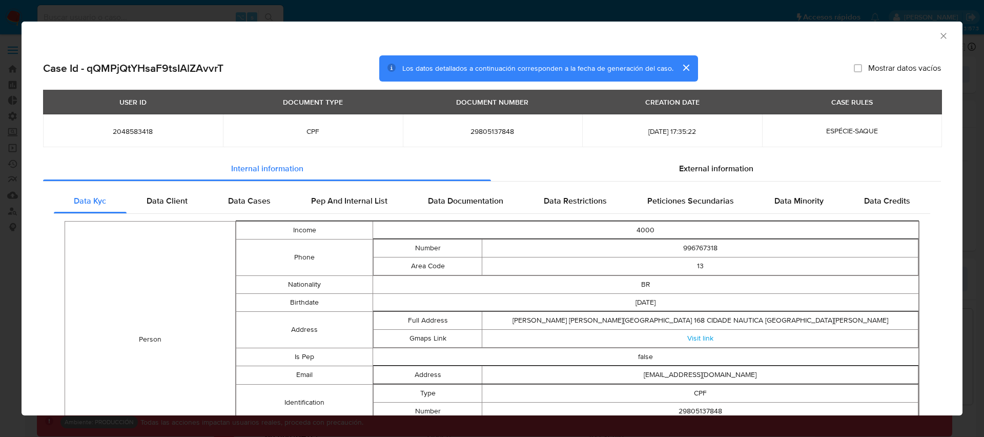
click at [137, 129] on span "2048583418" at bounding box center [132, 131] width 155 height 9
copy span "2048583418"
click at [168, 203] on span "Data Client" at bounding box center [167, 201] width 41 height 12
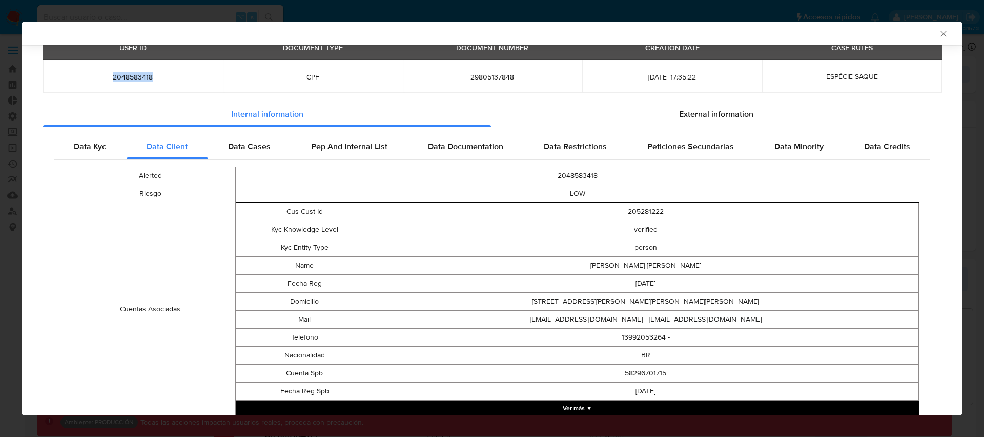
scroll to position [107, 0]
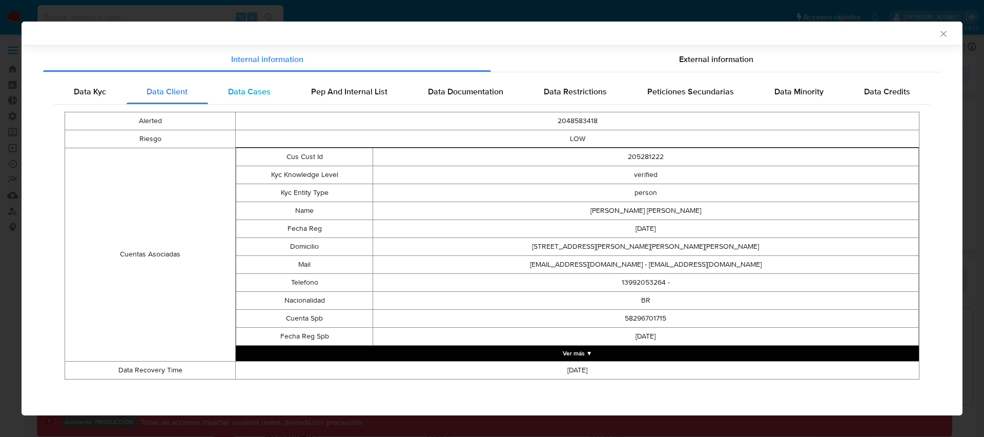
click at [247, 88] on span "Data Cases" at bounding box center [249, 92] width 43 height 12
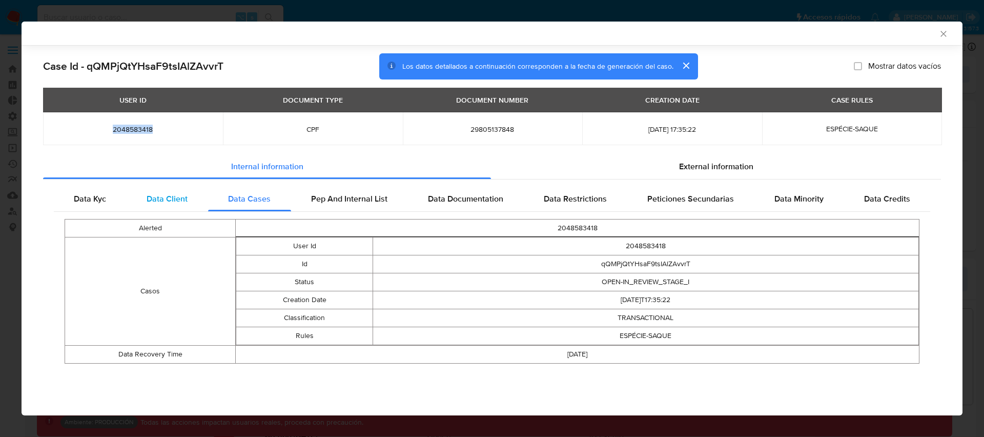
click at [173, 196] on span "Data Client" at bounding box center [167, 199] width 41 height 12
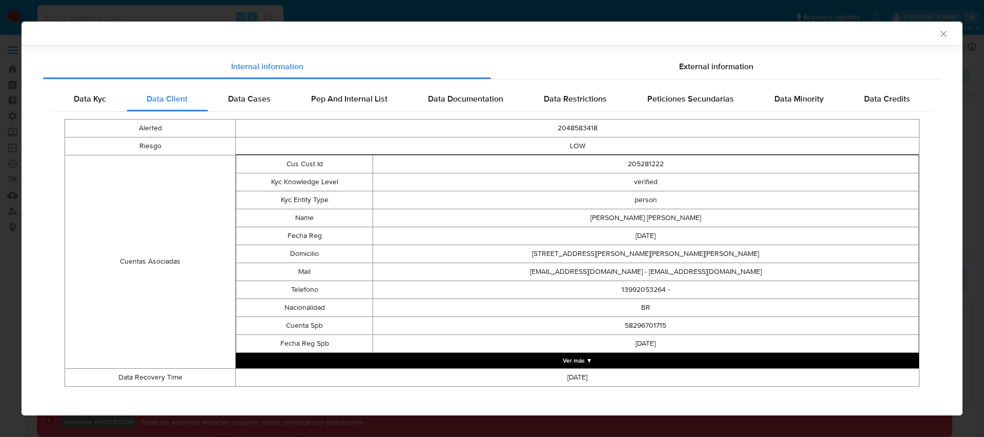
click at [575, 362] on button "Ver más ▼" at bounding box center [577, 360] width 683 height 15
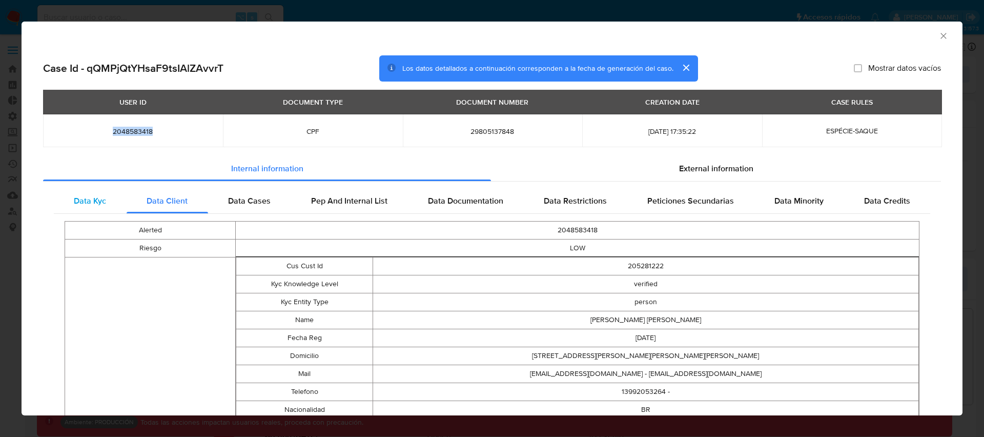
click at [87, 199] on span "Data Kyc" at bounding box center [90, 201] width 32 height 12
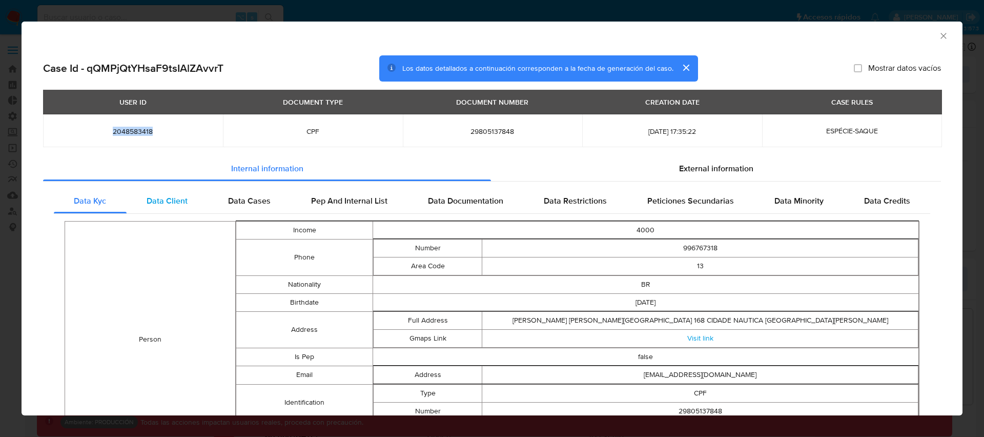
click at [171, 202] on span "Data Client" at bounding box center [167, 201] width 41 height 12
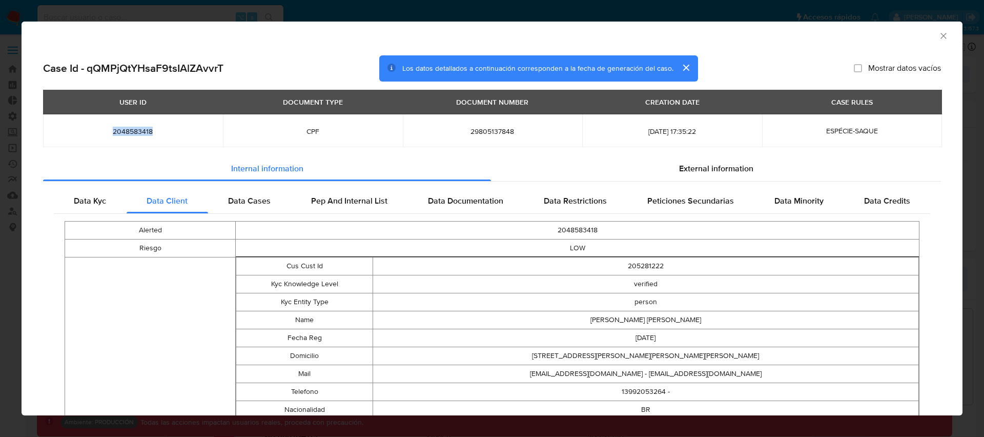
drag, startPoint x: 243, startPoint y: 199, endPoint x: 308, endPoint y: 232, distance: 72.6
click at [243, 199] on span "Data Cases" at bounding box center [249, 201] width 43 height 12
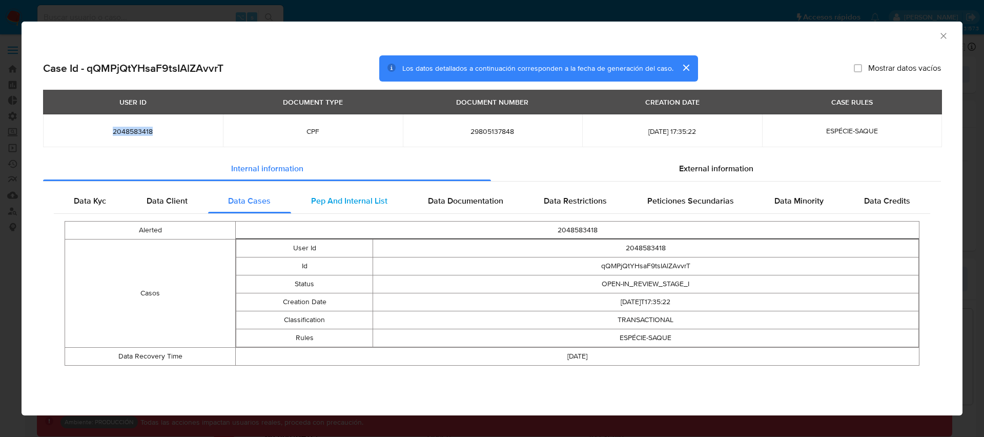
click at [334, 200] on span "Pep And Internal List" at bounding box center [349, 201] width 76 height 12
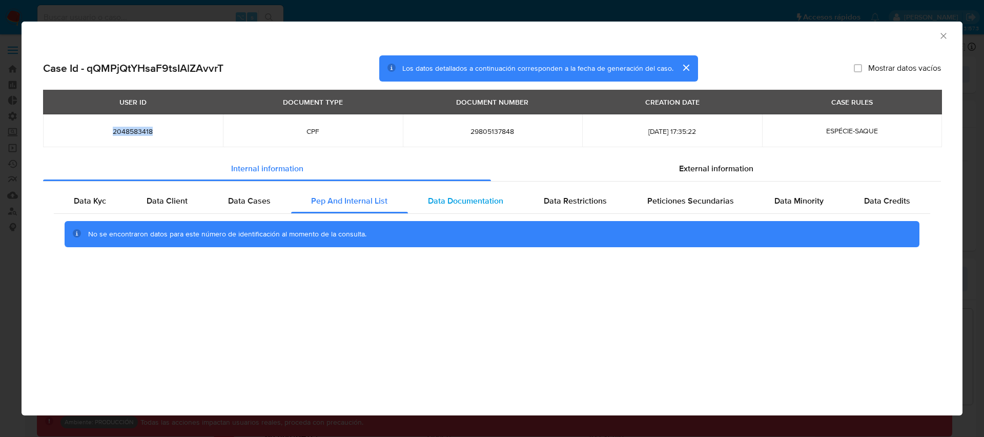
click at [467, 195] on span "Data Documentation" at bounding box center [465, 201] width 75 height 12
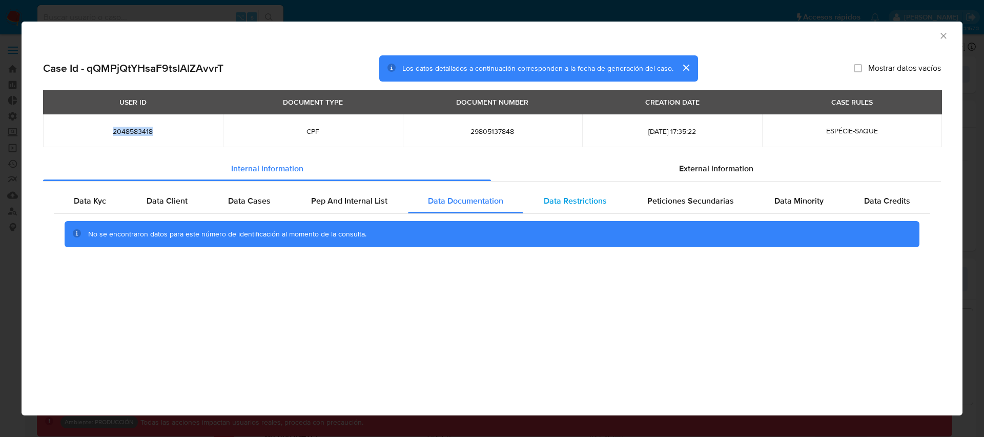
click at [577, 197] on span "Data Restrictions" at bounding box center [575, 201] width 63 height 12
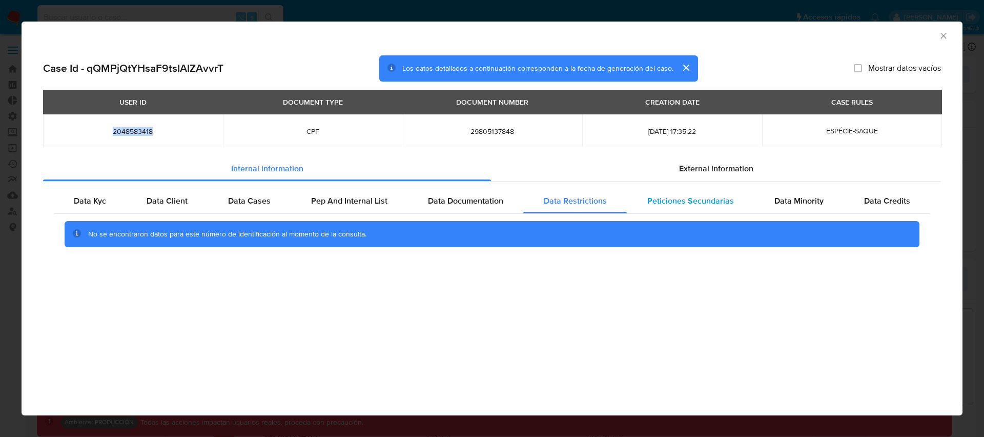
click at [691, 204] on span "Peticiones Secundarias" at bounding box center [690, 201] width 87 height 12
click at [789, 199] on span "Data Minority" at bounding box center [798, 201] width 49 height 12
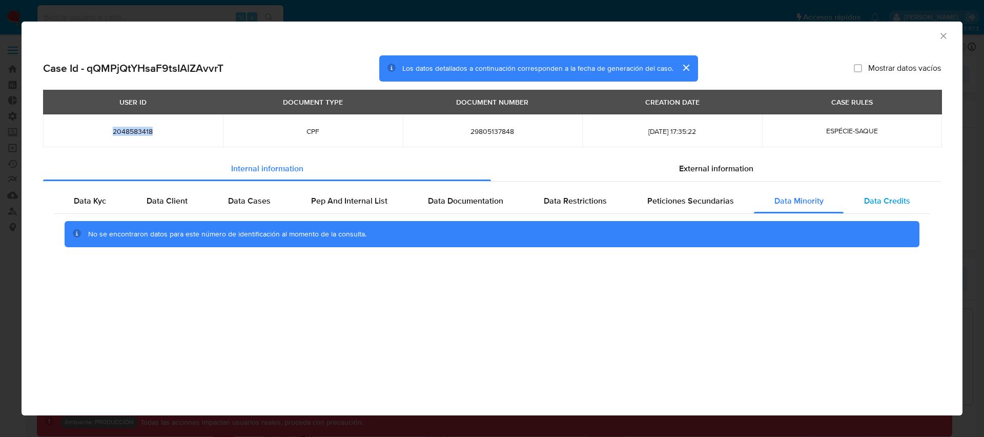
click at [886, 198] on span "Data Credits" at bounding box center [887, 201] width 46 height 12
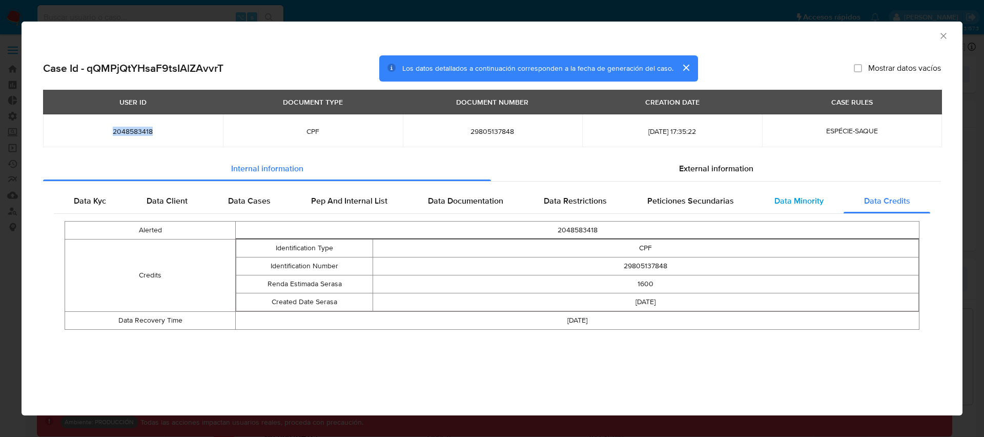
click at [808, 199] on span "Data Minority" at bounding box center [798, 201] width 49 height 12
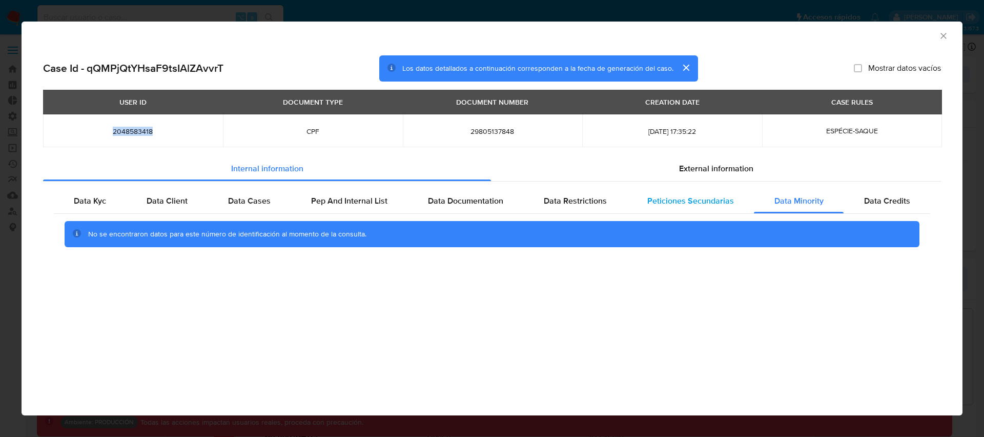
click at [674, 199] on span "Peticiones Secundarias" at bounding box center [690, 201] width 87 height 12
click at [582, 204] on span "Data Restrictions" at bounding box center [575, 201] width 63 height 12
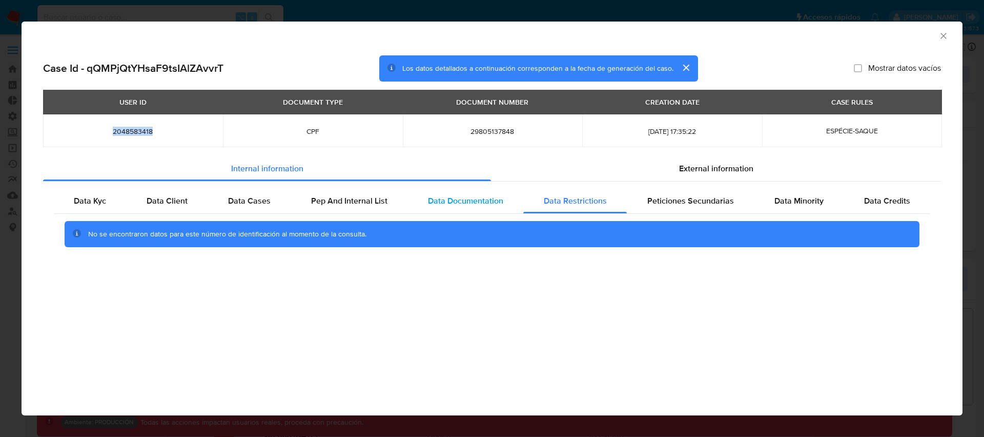
drag, startPoint x: 471, startPoint y: 201, endPoint x: 466, endPoint y: 205, distance: 6.6
click at [471, 201] on span "Data Documentation" at bounding box center [465, 201] width 75 height 12
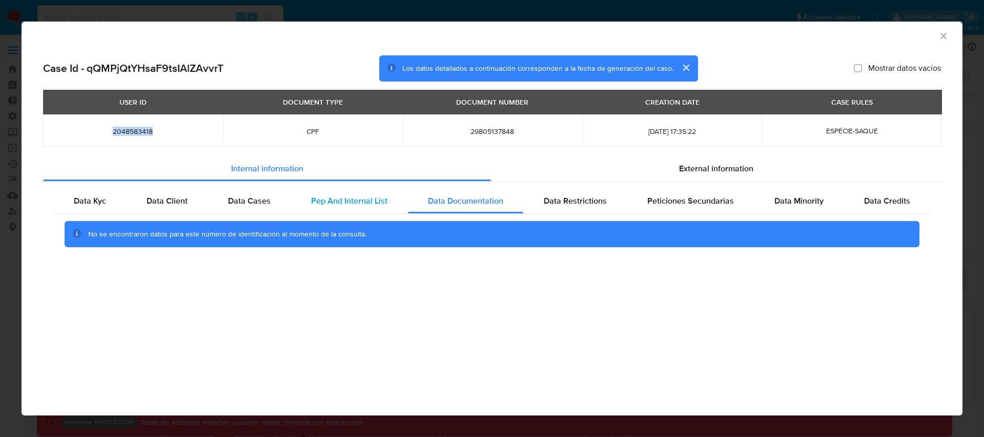
click at [332, 197] on span "Pep And Internal List" at bounding box center [349, 201] width 76 height 12
click at [266, 202] on span "Data Cases" at bounding box center [249, 201] width 43 height 12
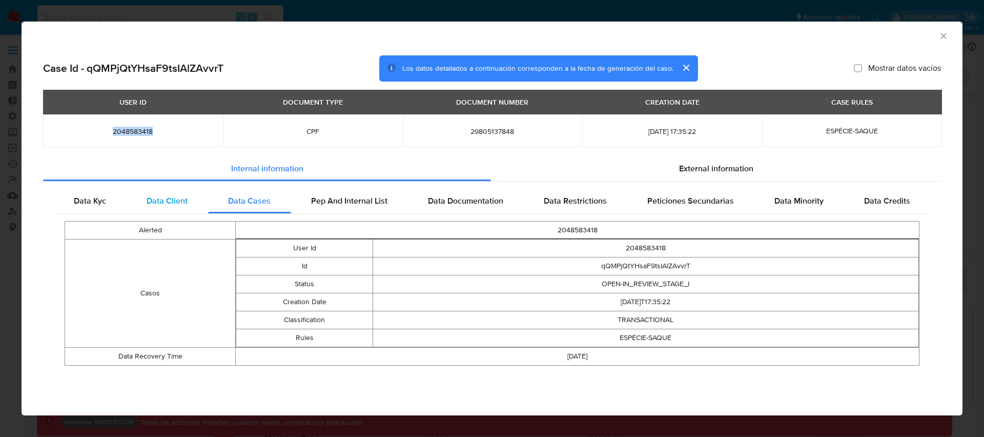
click at [164, 200] on span "Data Client" at bounding box center [167, 201] width 41 height 12
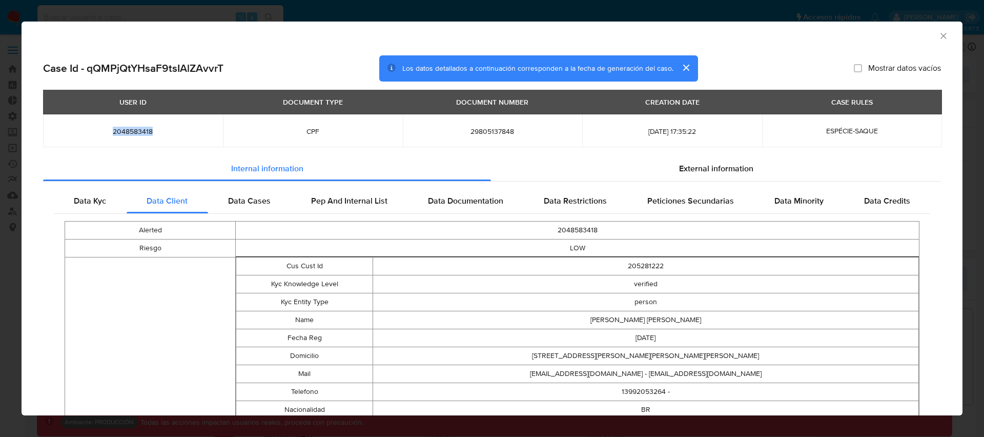
click at [945, 35] on icon "Cerrar ventana" at bounding box center [943, 36] width 10 height 10
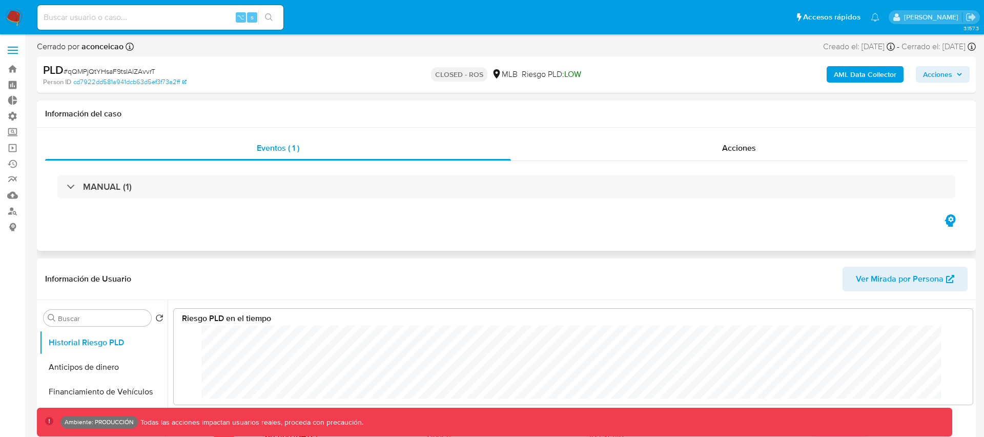
click at [541, 118] on h1 "Información del caso" at bounding box center [506, 114] width 922 height 10
click at [858, 74] on b "AML Data Collector" at bounding box center [865, 74] width 63 height 16
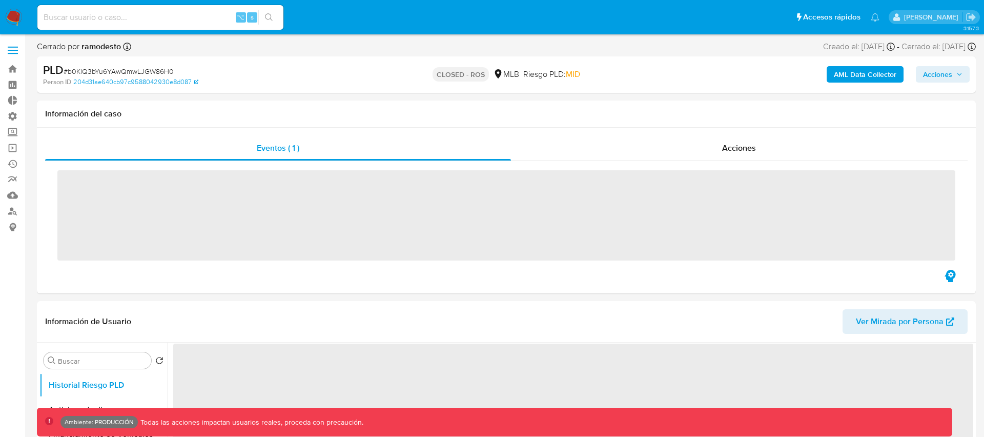
click at [113, 17] on input at bounding box center [160, 17] width 246 height 13
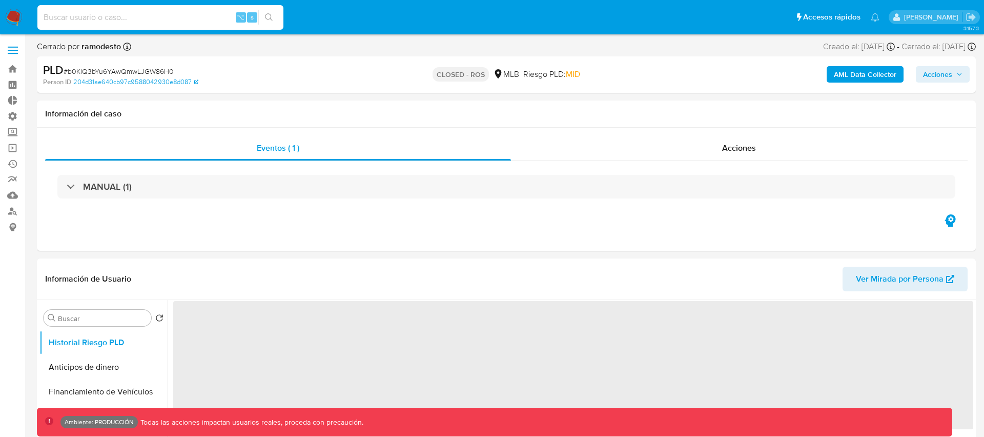
paste input "2048583418"
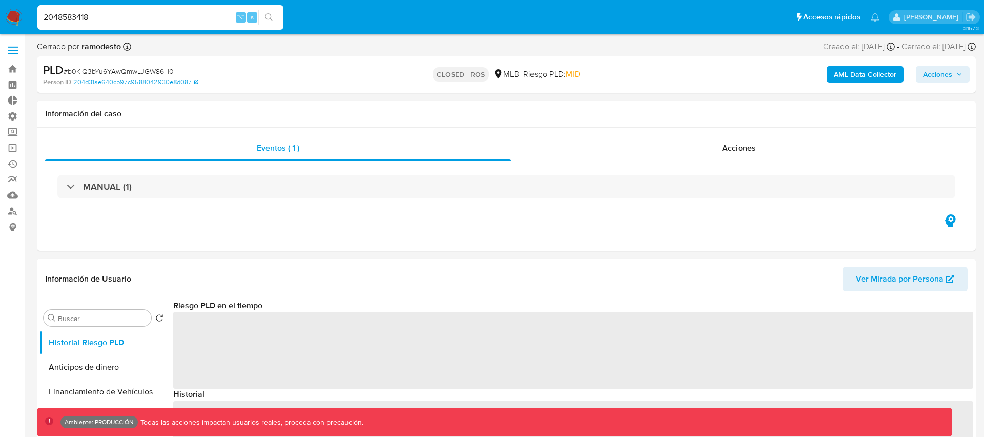
type input "2048583418"
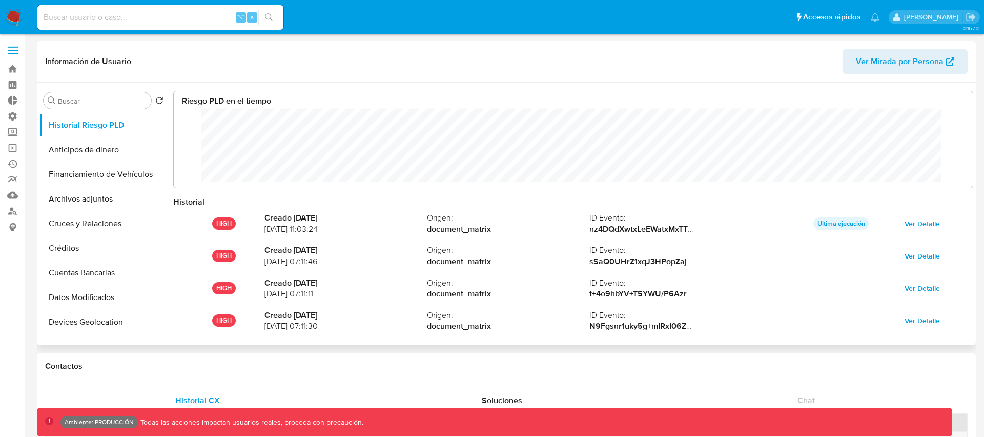
scroll to position [54, 0]
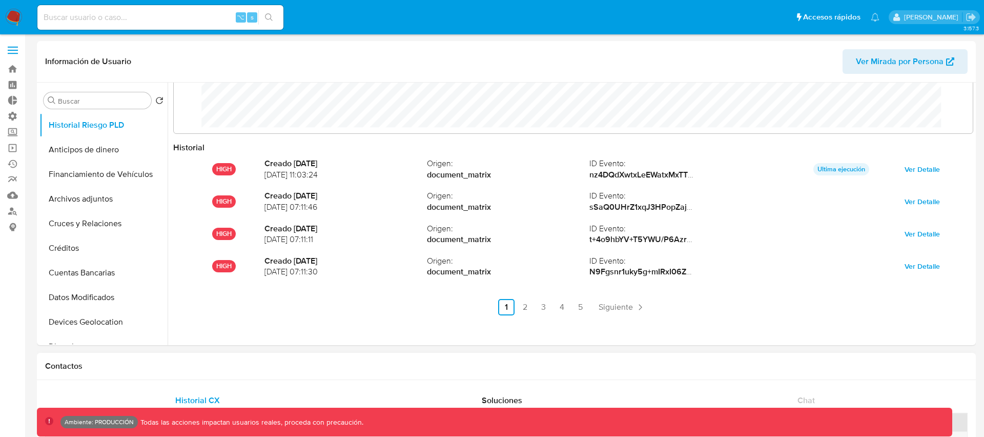
select select "10"
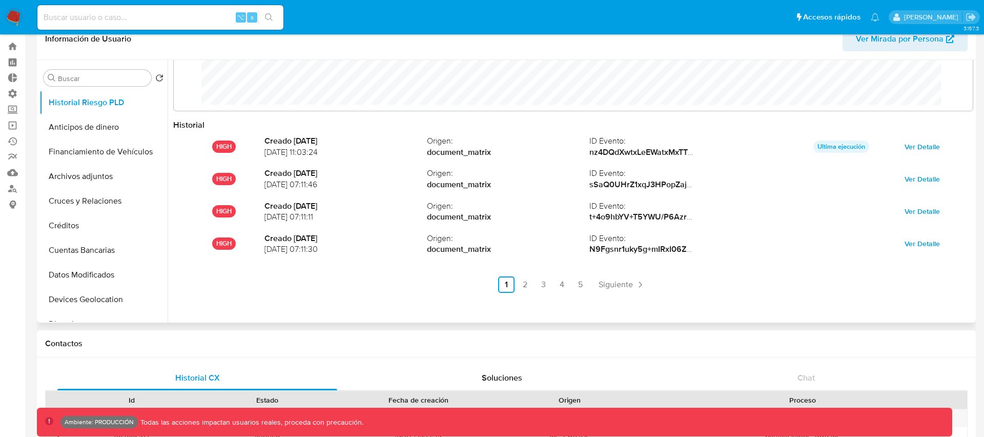
scroll to position [0, 0]
